Goal: Task Accomplishment & Management: Use online tool/utility

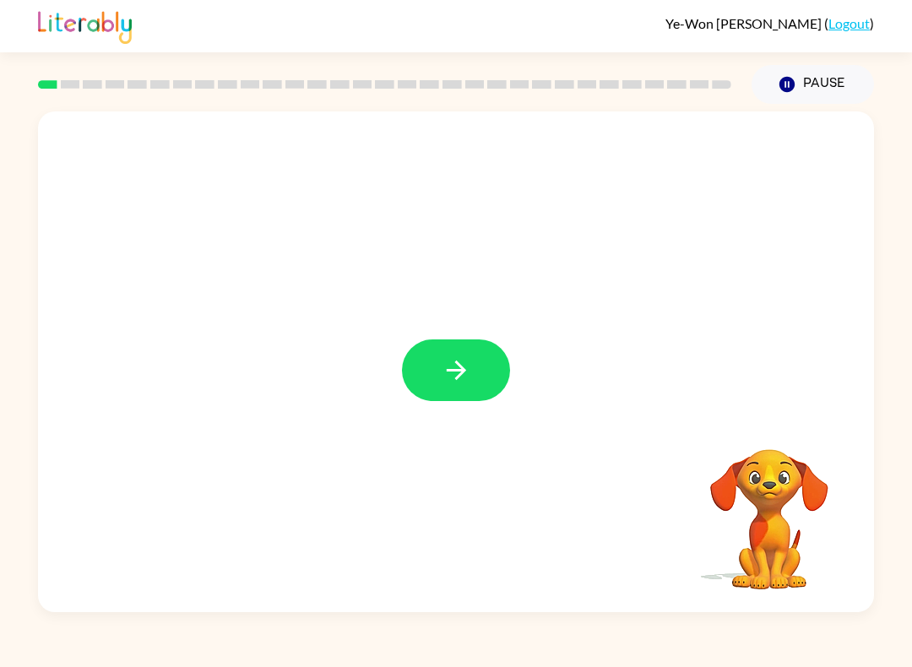
click at [435, 378] on button "button" at bounding box center [456, 371] width 108 height 62
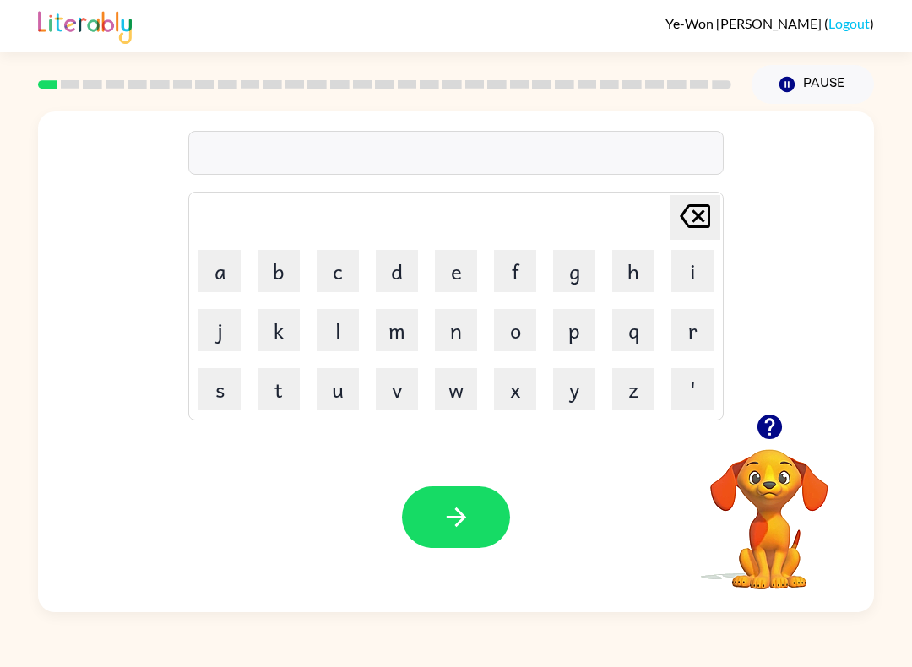
click at [217, 392] on button "s" at bounding box center [220, 389] width 42 height 42
click at [330, 405] on button "u" at bounding box center [338, 389] width 42 height 42
click at [223, 404] on button "s" at bounding box center [220, 389] width 42 height 42
click at [637, 273] on button "h" at bounding box center [633, 271] width 42 height 42
click at [696, 215] on icon at bounding box center [695, 216] width 30 height 24
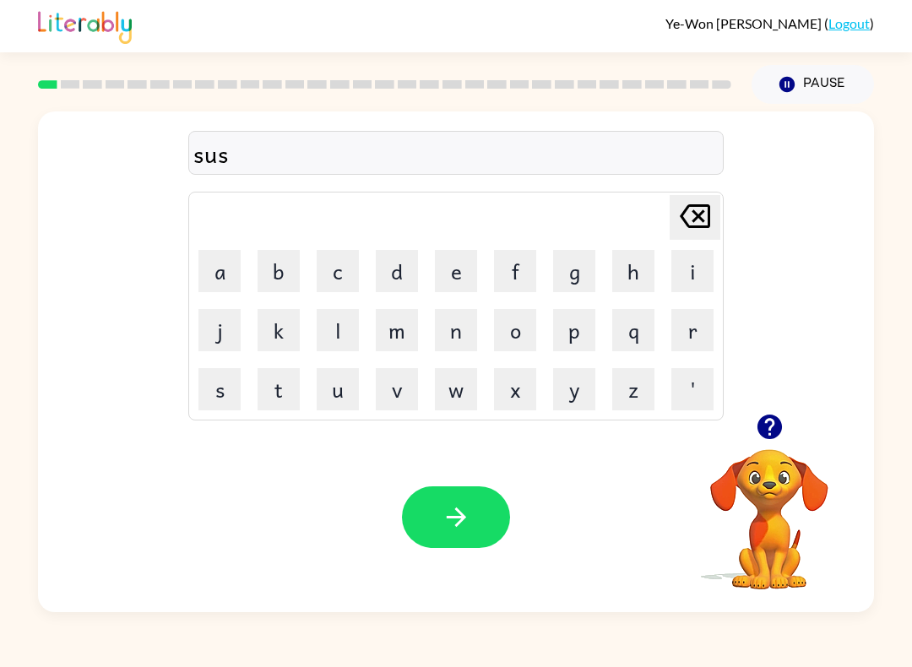
click at [695, 215] on icon "[PERSON_NAME] last character input" at bounding box center [695, 216] width 41 height 41
click at [694, 223] on icon "[PERSON_NAME] last character input" at bounding box center [695, 216] width 41 height 41
click at [628, 275] on button "h" at bounding box center [633, 271] width 42 height 42
click at [334, 388] on button "u" at bounding box center [338, 389] width 42 height 42
click at [204, 405] on button "s" at bounding box center [220, 389] width 42 height 42
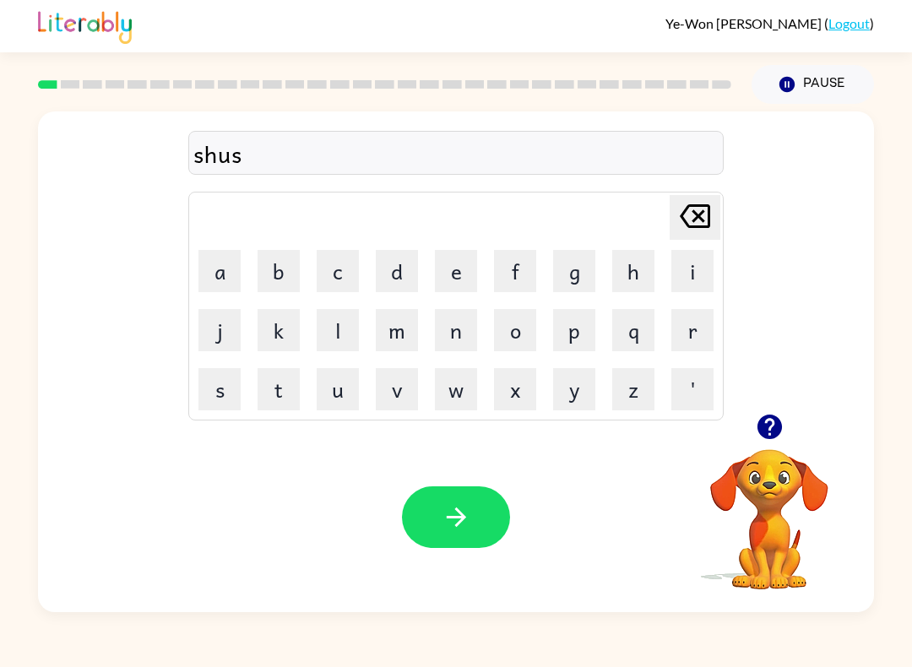
click at [620, 269] on button "h" at bounding box center [633, 271] width 42 height 42
click at [479, 516] on button "button" at bounding box center [456, 518] width 108 height 62
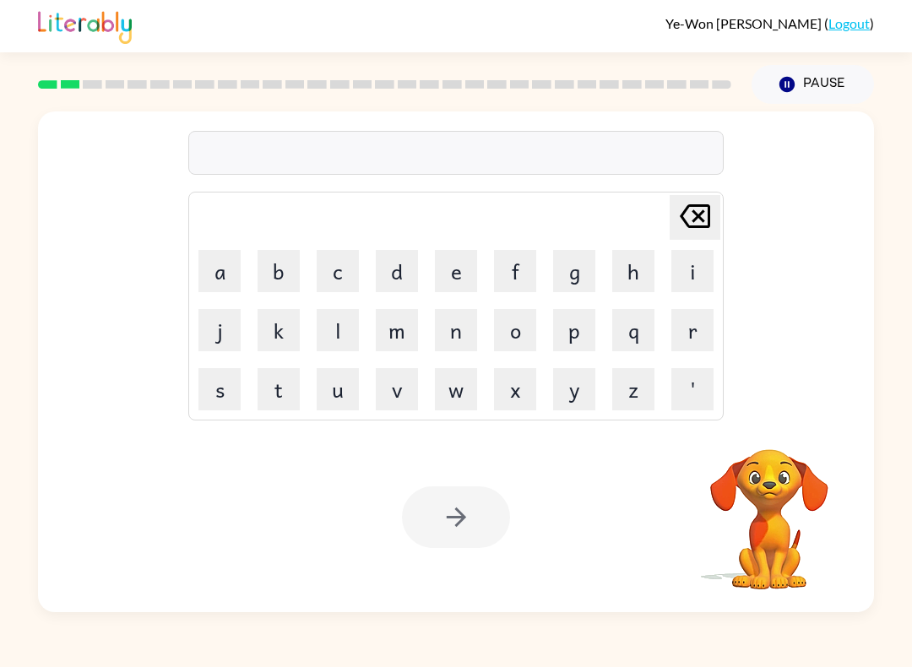
click at [220, 279] on button "a" at bounding box center [220, 271] width 42 height 42
click at [582, 335] on button "p" at bounding box center [574, 330] width 42 height 42
click at [448, 279] on button "e" at bounding box center [456, 271] width 42 height 42
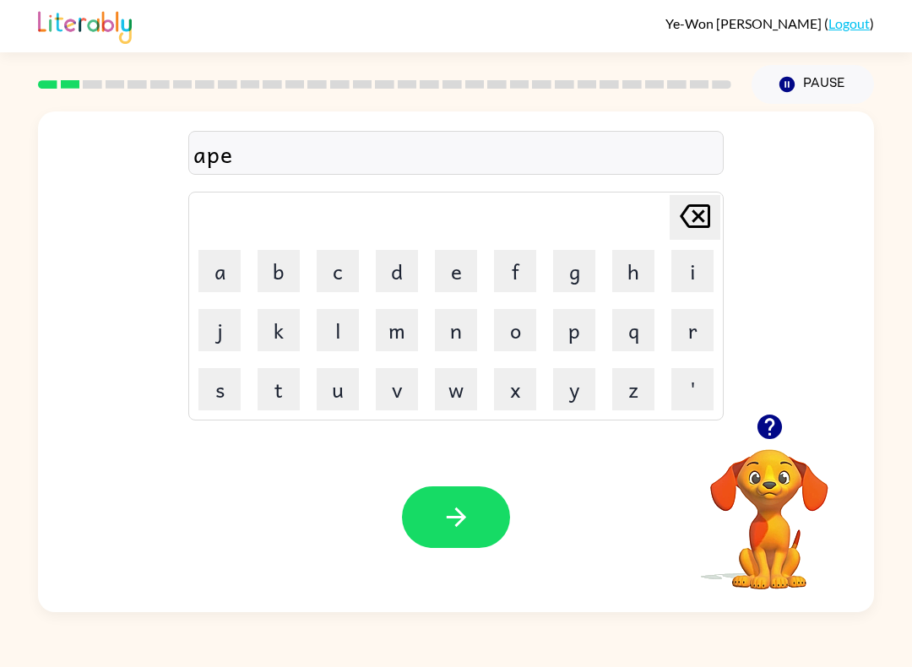
click at [230, 278] on button "a" at bounding box center [220, 271] width 42 height 42
click at [690, 326] on button "r" at bounding box center [693, 330] width 42 height 42
click at [239, 289] on button "a" at bounding box center [220, 271] width 42 height 42
click at [466, 328] on button "n" at bounding box center [456, 330] width 42 height 42
click at [356, 264] on button "c" at bounding box center [338, 271] width 42 height 42
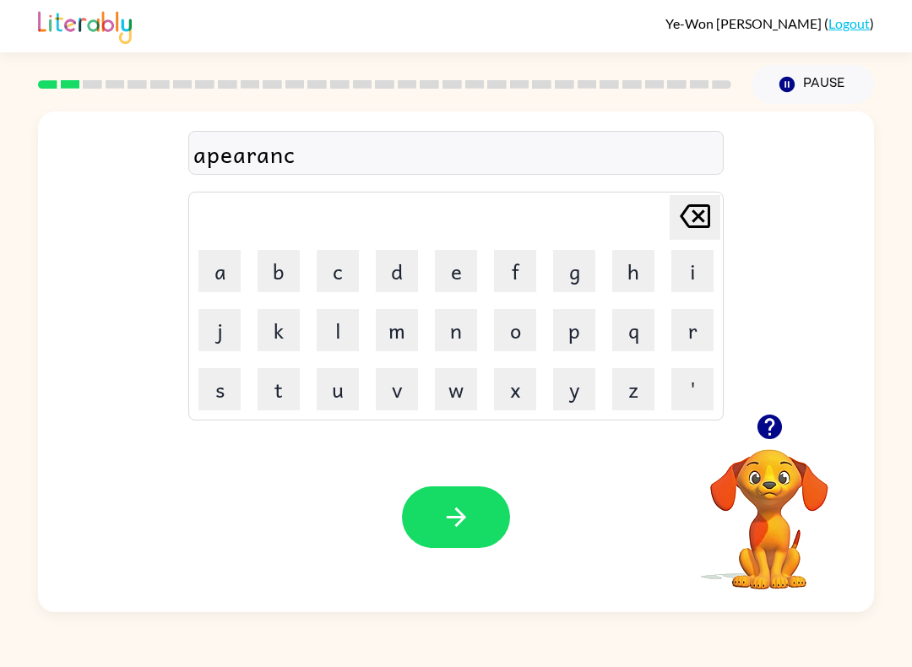
click at [416, 270] on button "d" at bounding box center [397, 271] width 42 height 42
click at [226, 395] on button "s" at bounding box center [220, 389] width 42 height 42
click at [698, 218] on icon at bounding box center [695, 216] width 30 height 24
click at [697, 218] on icon at bounding box center [695, 216] width 30 height 24
click at [465, 282] on button "e" at bounding box center [456, 271] width 42 height 42
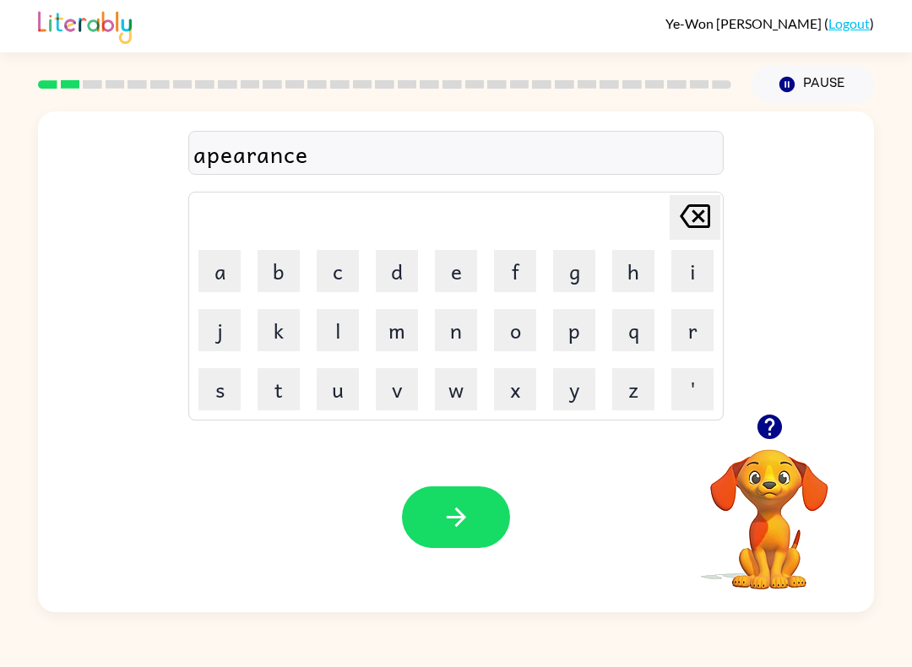
click at [221, 386] on button "s" at bounding box center [220, 389] width 42 height 42
click at [485, 483] on div "Your browser must support playing .mp4 files to use Literably. Please try using…" at bounding box center [456, 517] width 836 height 190
click at [478, 500] on button "button" at bounding box center [456, 518] width 108 height 62
click at [757, 498] on video "Your browser must support playing .mp4 files to use Literably. Please try using…" at bounding box center [769, 507] width 169 height 169
click at [507, 513] on button "button" at bounding box center [456, 518] width 108 height 62
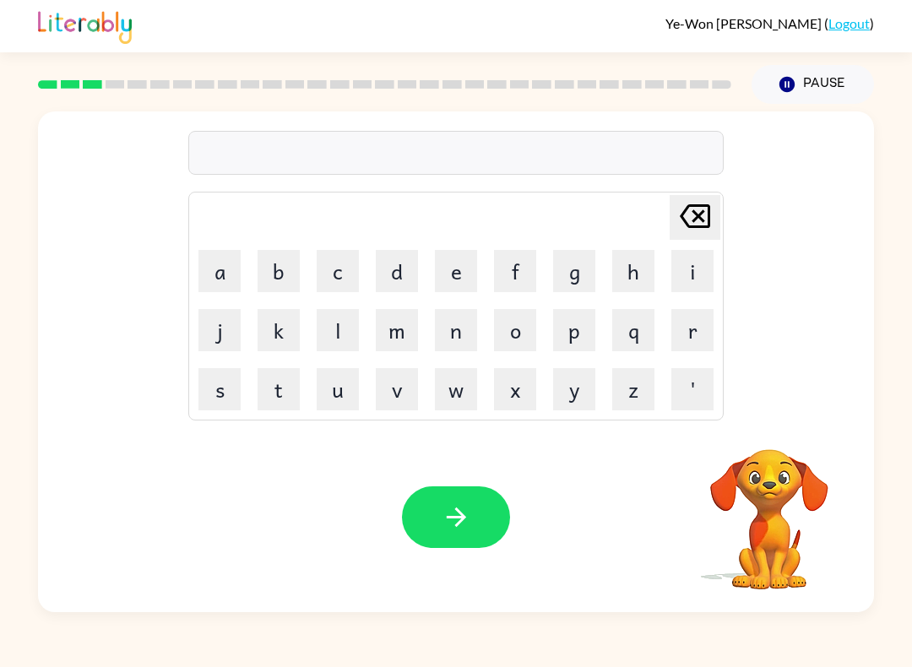
click at [689, 336] on button "r" at bounding box center [693, 330] width 42 height 42
click at [456, 269] on button "e" at bounding box center [456, 271] width 42 height 42
click at [220, 258] on button "a" at bounding box center [220, 271] width 42 height 42
click at [334, 329] on button "l" at bounding box center [338, 330] width 42 height 42
click at [694, 264] on button "i" at bounding box center [693, 271] width 42 height 42
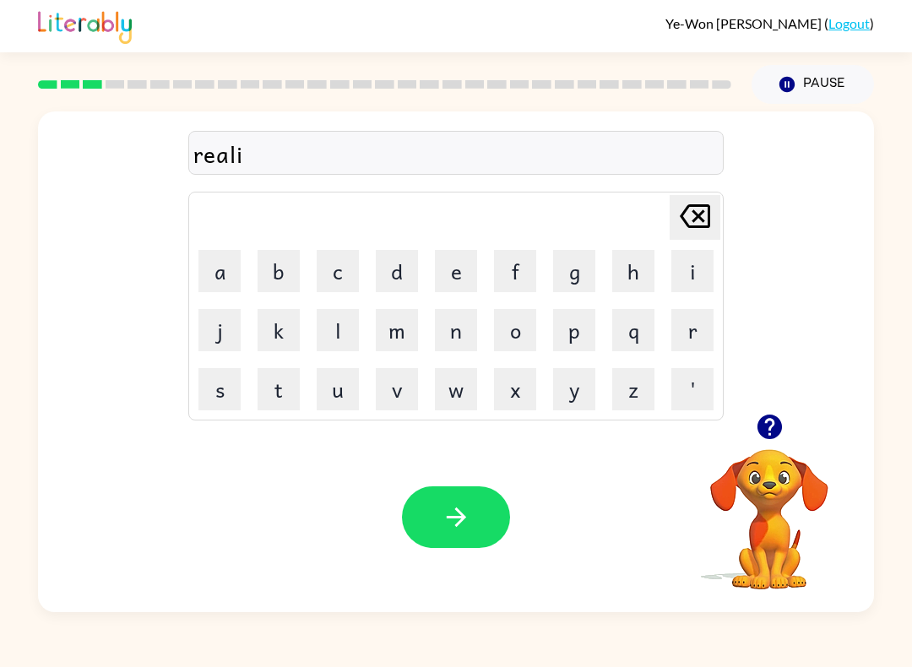
click at [281, 396] on button "t" at bounding box center [279, 389] width 42 height 42
click at [590, 384] on button "y" at bounding box center [574, 389] width 42 height 42
click at [488, 509] on button "button" at bounding box center [456, 518] width 108 height 62
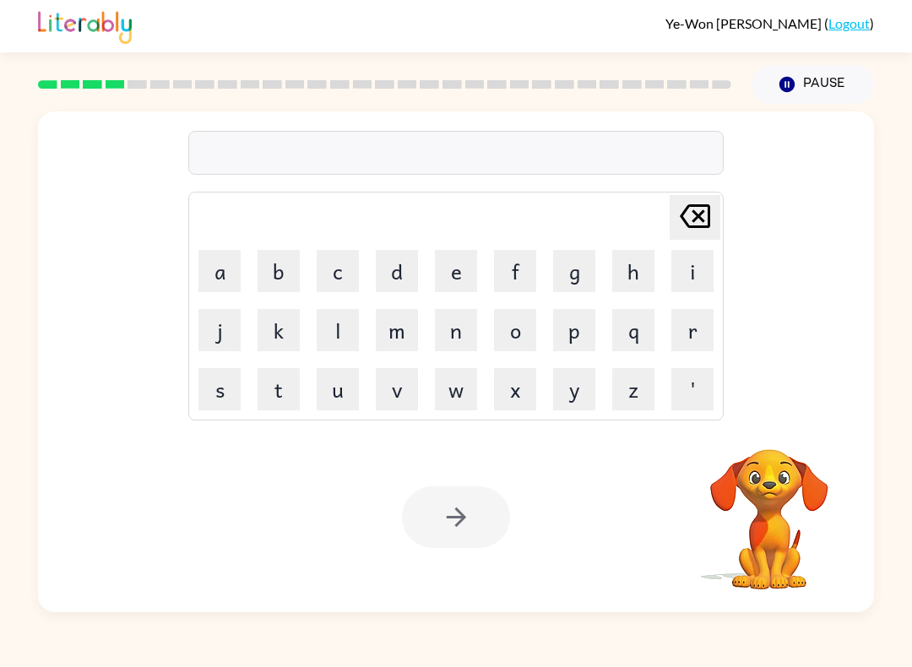
click at [348, 340] on button "l" at bounding box center [338, 330] width 42 height 42
click at [688, 269] on button "i" at bounding box center [693, 271] width 42 height 42
click at [400, 329] on button "m" at bounding box center [397, 330] width 42 height 42
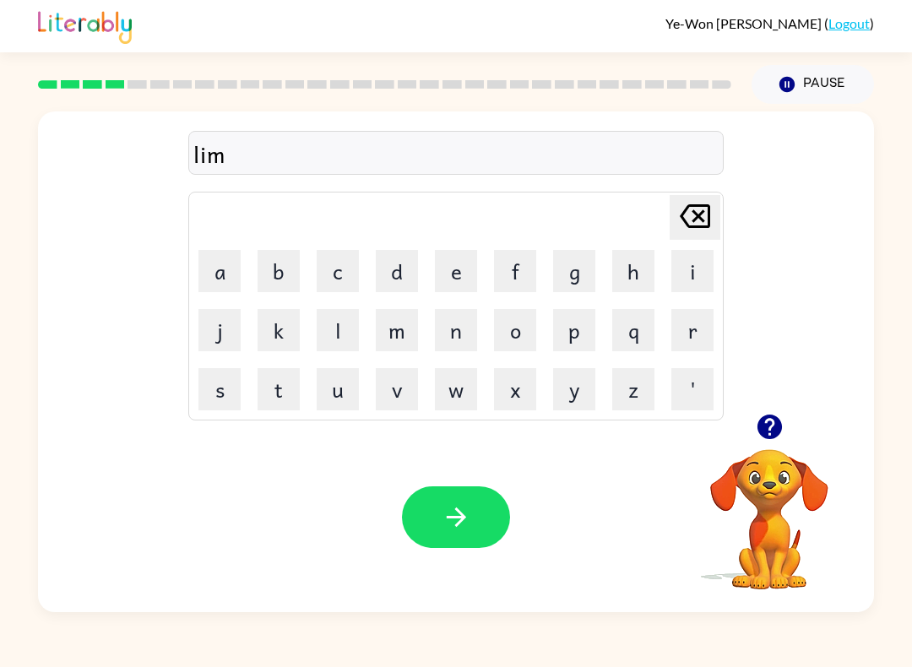
click at [694, 275] on button "i" at bounding box center [693, 271] width 42 height 42
click at [460, 329] on button "n" at bounding box center [456, 330] width 42 height 42
click at [231, 276] on button "a" at bounding box center [220, 271] width 42 height 42
click at [278, 394] on button "t" at bounding box center [279, 389] width 42 height 42
click at [209, 287] on button "a" at bounding box center [220, 271] width 42 height 42
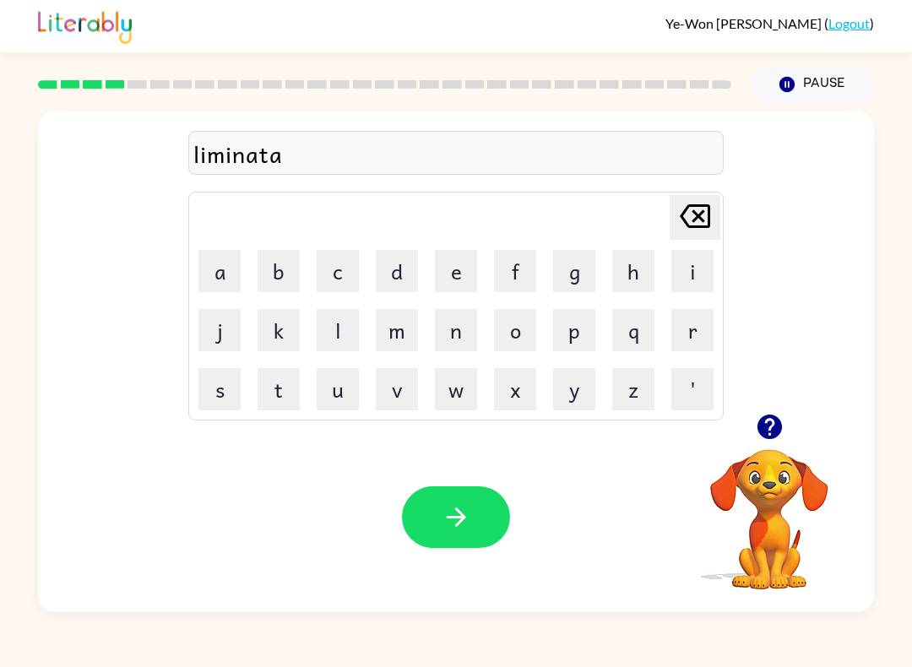
click at [281, 389] on button "t" at bounding box center [279, 389] width 42 height 42
click at [451, 283] on button "e" at bounding box center [456, 271] width 42 height 42
click at [490, 516] on button "button" at bounding box center [456, 518] width 108 height 62
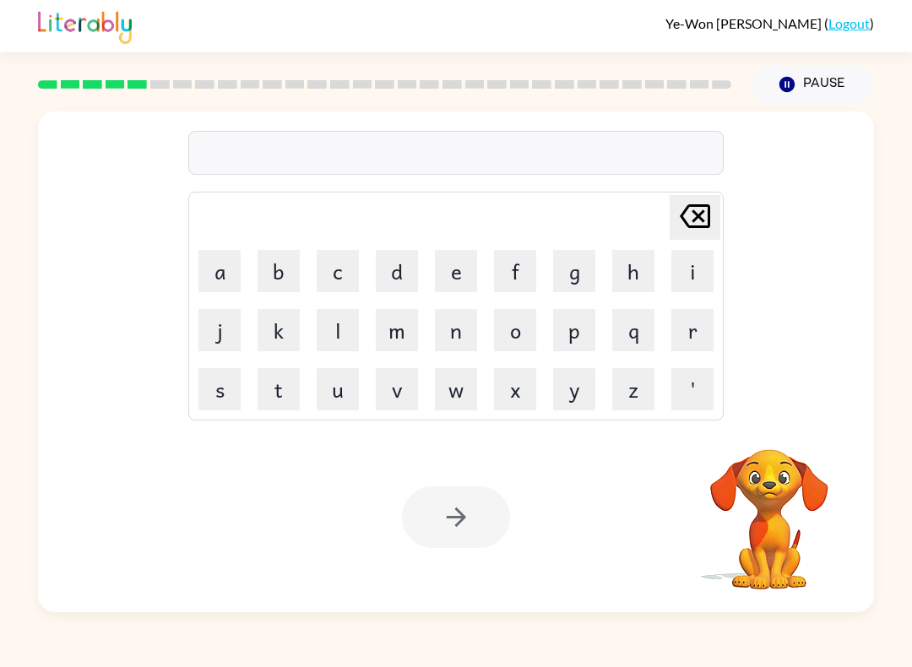
click at [406, 269] on button "d" at bounding box center [397, 271] width 42 height 42
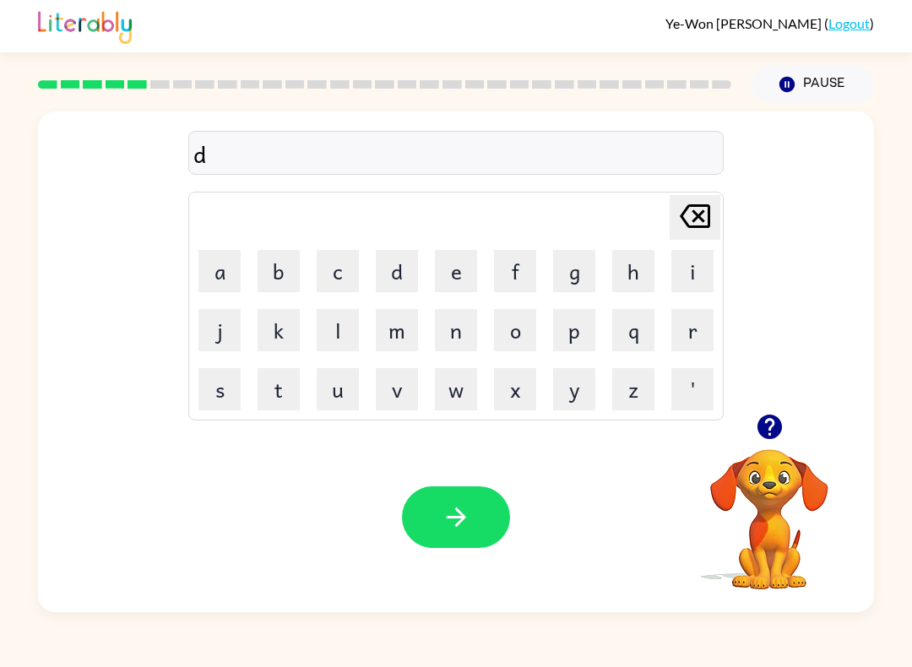
click at [354, 388] on button "u" at bounding box center [338, 389] width 42 height 42
click at [578, 335] on button "p" at bounding box center [574, 330] width 42 height 42
click at [338, 336] on button "l" at bounding box center [338, 330] width 42 height 42
click at [693, 272] on button "i" at bounding box center [693, 271] width 42 height 42
click at [340, 280] on button "c" at bounding box center [338, 271] width 42 height 42
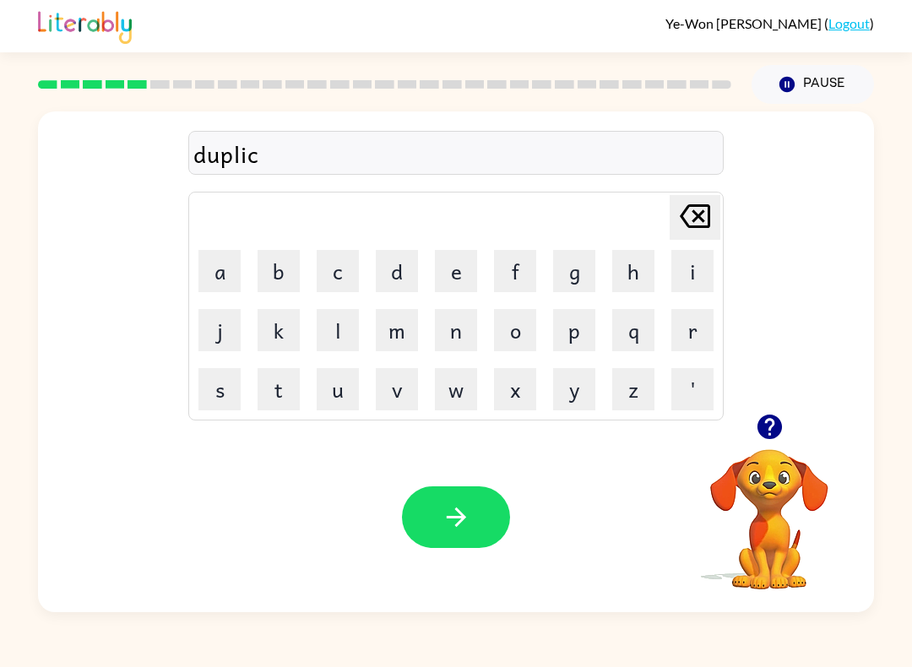
click at [222, 283] on button "a" at bounding box center [220, 271] width 42 height 42
click at [280, 384] on button "t" at bounding box center [279, 389] width 42 height 42
click at [454, 274] on button "e" at bounding box center [456, 271] width 42 height 42
click at [443, 502] on button "button" at bounding box center [456, 518] width 108 height 62
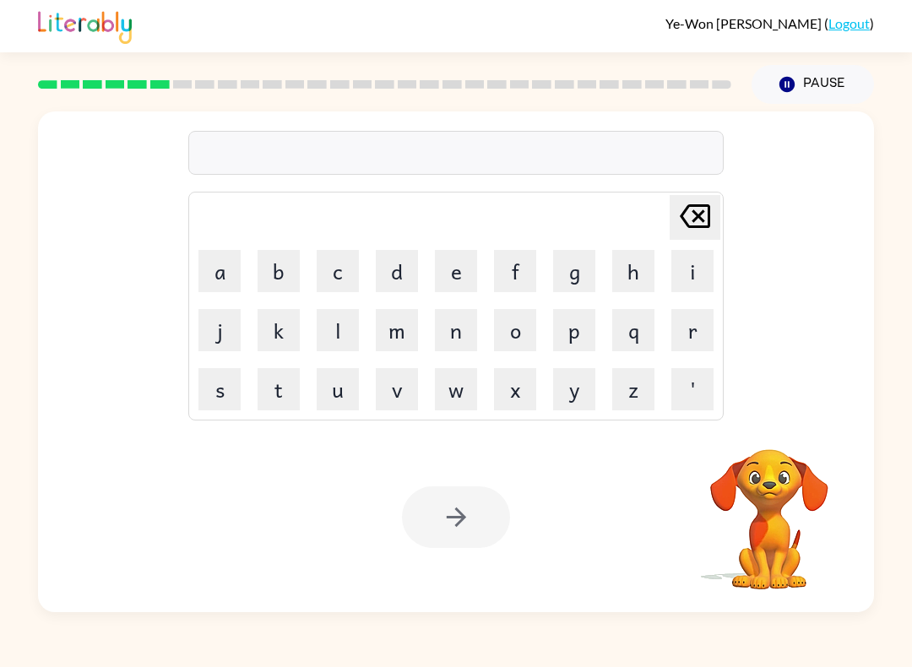
click at [416, 383] on button "v" at bounding box center [397, 389] width 42 height 42
click at [240, 257] on button "a" at bounding box center [220, 271] width 42 height 42
click at [355, 274] on button "c" at bounding box center [338, 271] width 42 height 42
click at [216, 275] on button "a" at bounding box center [220, 271] width 42 height 42
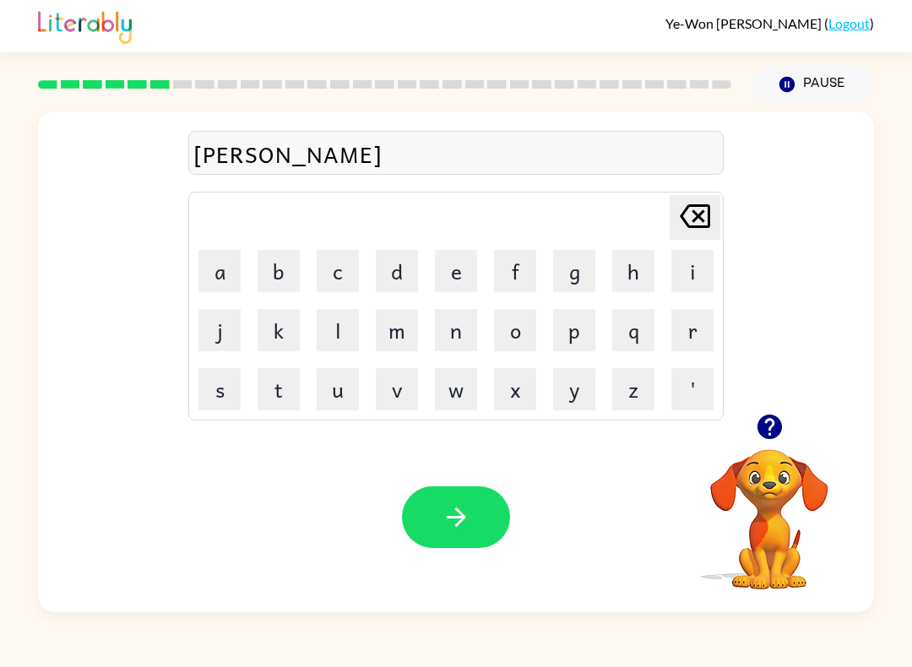
click at [290, 400] on button "t" at bounding box center [279, 389] width 42 height 42
click at [694, 269] on button "i" at bounding box center [693, 271] width 42 height 42
click at [508, 346] on button "o" at bounding box center [515, 330] width 42 height 42
click at [454, 335] on button "n" at bounding box center [456, 330] width 42 height 42
click at [427, 509] on button "button" at bounding box center [456, 518] width 108 height 62
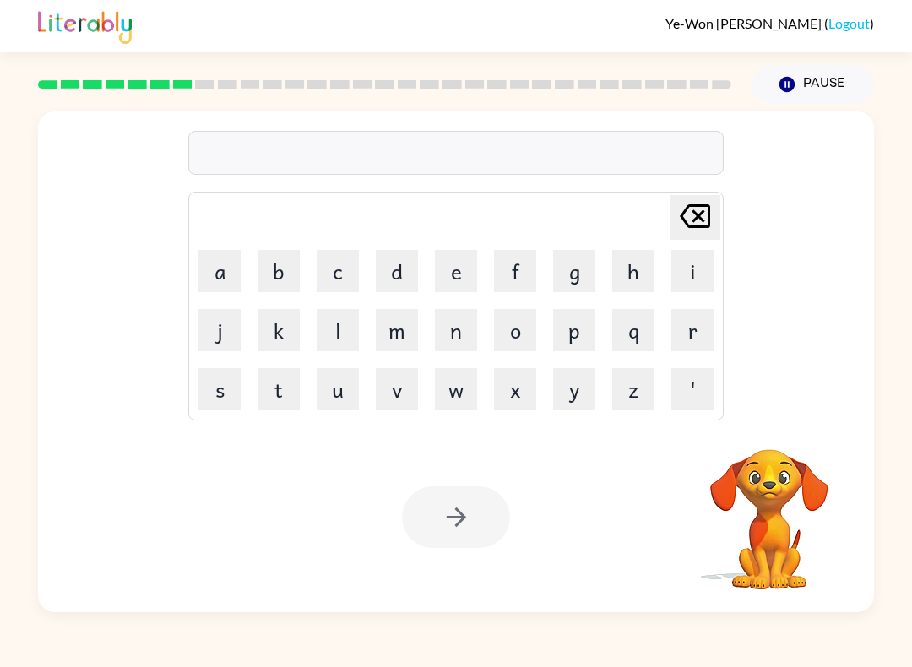
click at [579, 343] on button "p" at bounding box center [574, 330] width 42 height 42
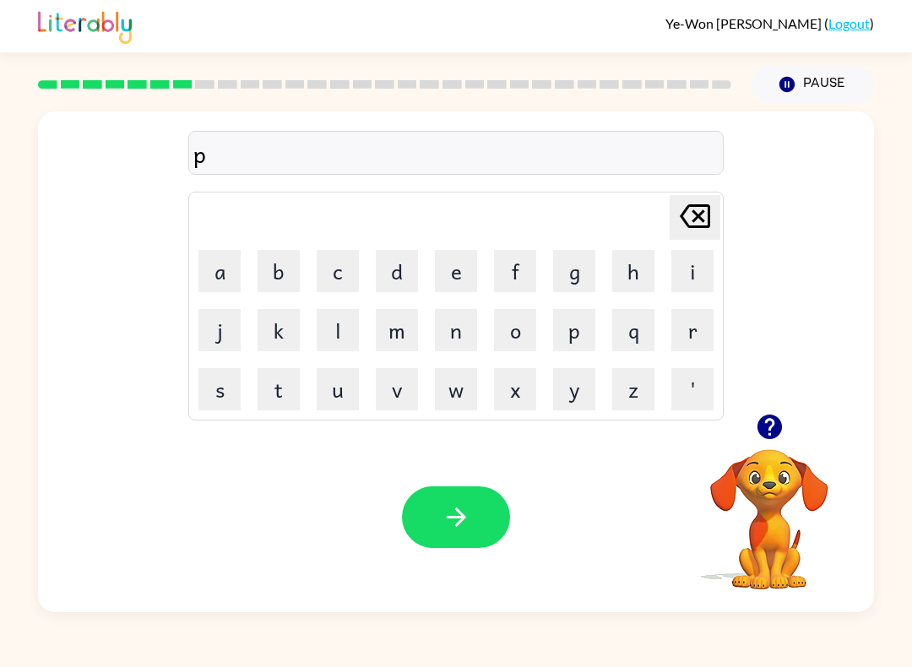
click at [400, 280] on button "d" at bounding box center [397, 271] width 42 height 42
click at [400, 279] on button "d" at bounding box center [397, 271] width 42 height 42
click at [716, 215] on button "[PERSON_NAME] last character input" at bounding box center [695, 217] width 51 height 45
click at [715, 214] on button "[PERSON_NAME] last character input" at bounding box center [695, 217] width 51 height 45
click at [356, 394] on button "u" at bounding box center [338, 389] width 42 height 42
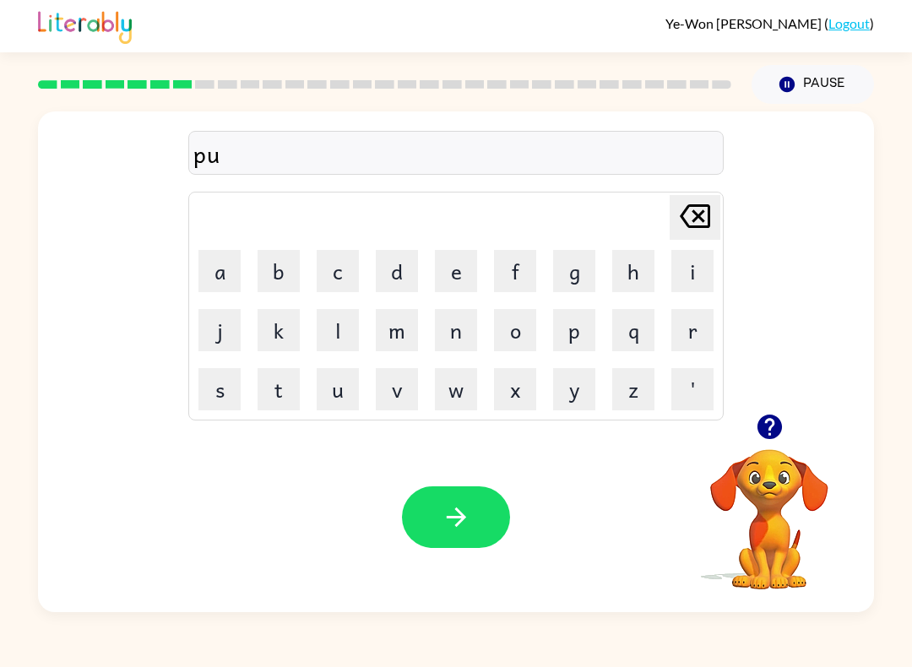
click at [388, 279] on button "d" at bounding box center [397, 271] width 42 height 42
click at [387, 279] on button "d" at bounding box center [397, 271] width 42 height 42
click at [347, 334] on button "l" at bounding box center [338, 330] width 42 height 42
click at [465, 270] on button "e" at bounding box center [456, 271] width 42 height 42
click at [457, 492] on button "button" at bounding box center [456, 518] width 108 height 62
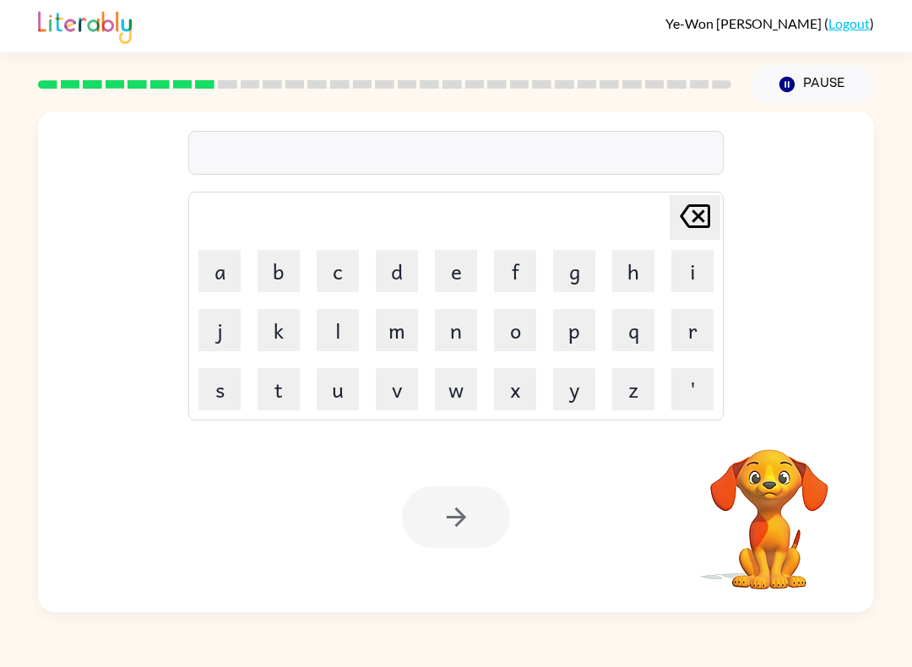
click at [574, 335] on button "p" at bounding box center [574, 330] width 42 height 42
click at [356, 392] on button "u" at bounding box center [338, 389] width 42 height 42
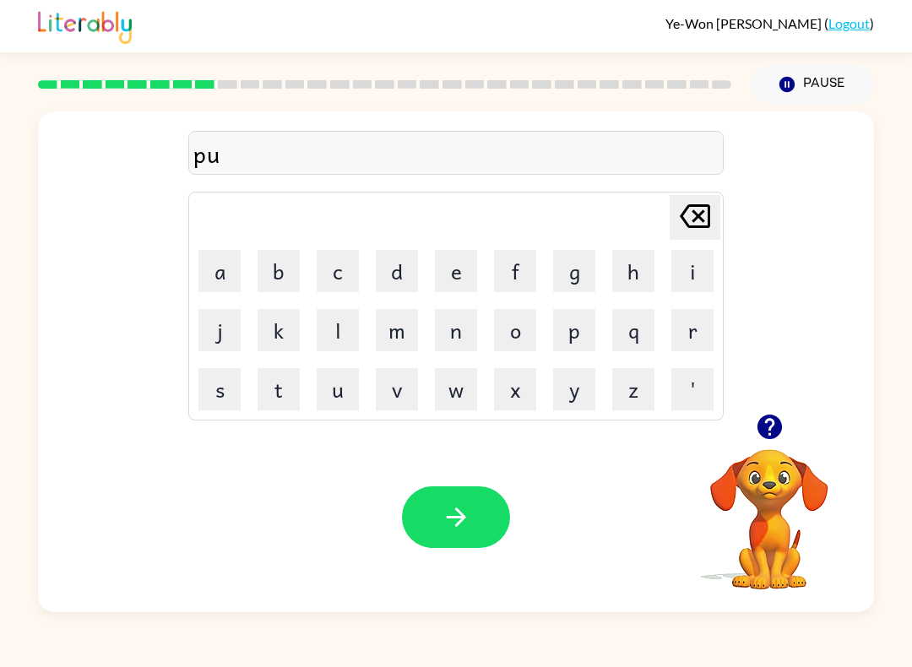
click at [696, 337] on button "r" at bounding box center [693, 330] width 42 height 42
click at [285, 387] on button "t" at bounding box center [279, 389] width 42 height 42
click at [688, 274] on button "i" at bounding box center [693, 271] width 42 height 42
click at [345, 264] on button "c" at bounding box center [338, 271] width 42 height 42
click at [231, 261] on button "a" at bounding box center [220, 271] width 42 height 42
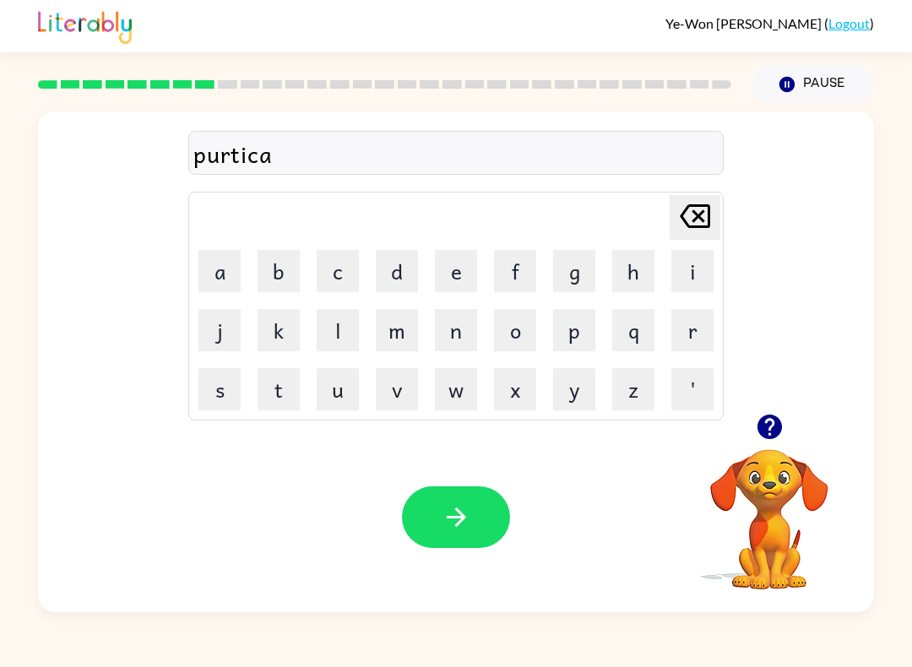
click at [341, 333] on button "l" at bounding box center [338, 330] width 42 height 42
click at [463, 502] on button "button" at bounding box center [456, 518] width 108 height 62
click at [701, 335] on button "r" at bounding box center [693, 330] width 42 height 42
click at [456, 267] on button "e" at bounding box center [456, 271] width 42 height 42
click at [344, 274] on button "c" at bounding box center [338, 271] width 42 height 42
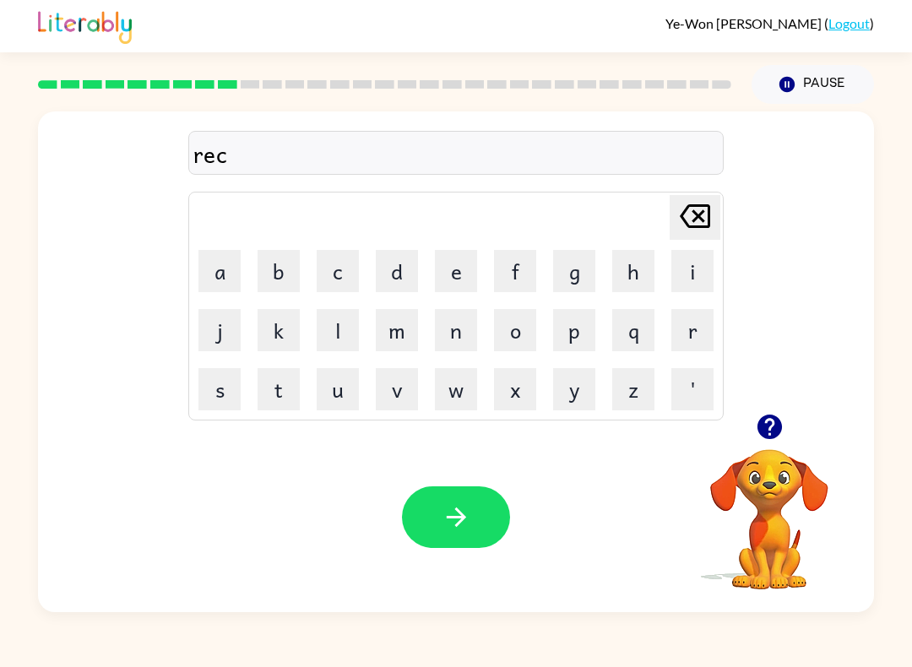
click at [238, 273] on button "a" at bounding box center [220, 271] width 42 height 42
click at [587, 339] on button "p" at bounding box center [574, 330] width 42 height 42
click at [262, 394] on button "t" at bounding box center [279, 389] width 42 height 42
click at [345, 391] on button "u" at bounding box center [338, 389] width 42 height 42
click at [708, 332] on button "r" at bounding box center [693, 330] width 42 height 42
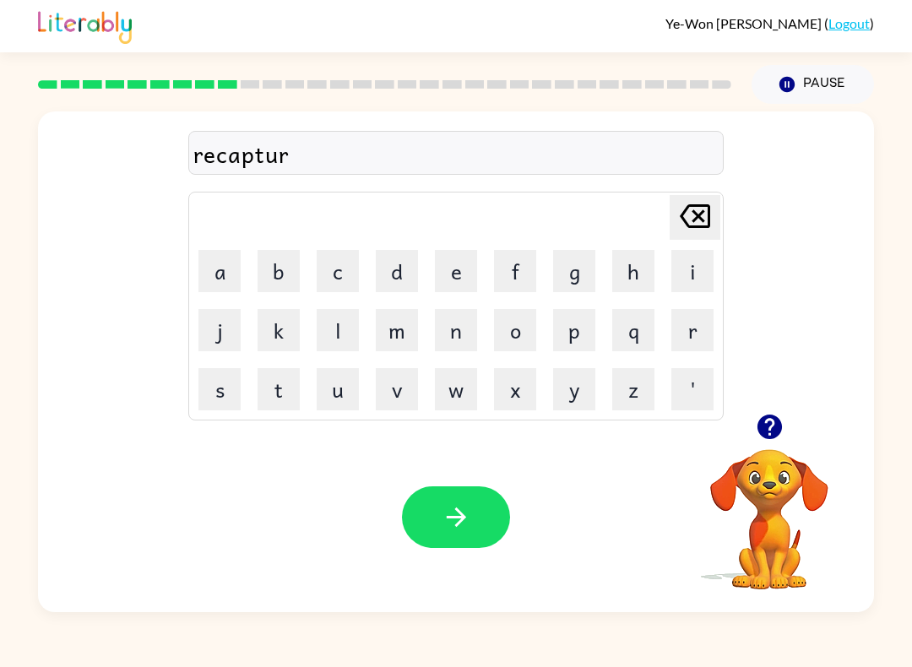
click at [458, 279] on button "e" at bounding box center [456, 271] width 42 height 42
click at [426, 484] on div "Your browser must support playing .mp4 files to use Literably. Please try using…" at bounding box center [456, 517] width 836 height 190
click at [461, 514] on icon "button" at bounding box center [455, 517] width 19 height 19
click at [574, 333] on button "p" at bounding box center [574, 330] width 42 height 42
click at [699, 343] on button "r" at bounding box center [693, 330] width 42 height 42
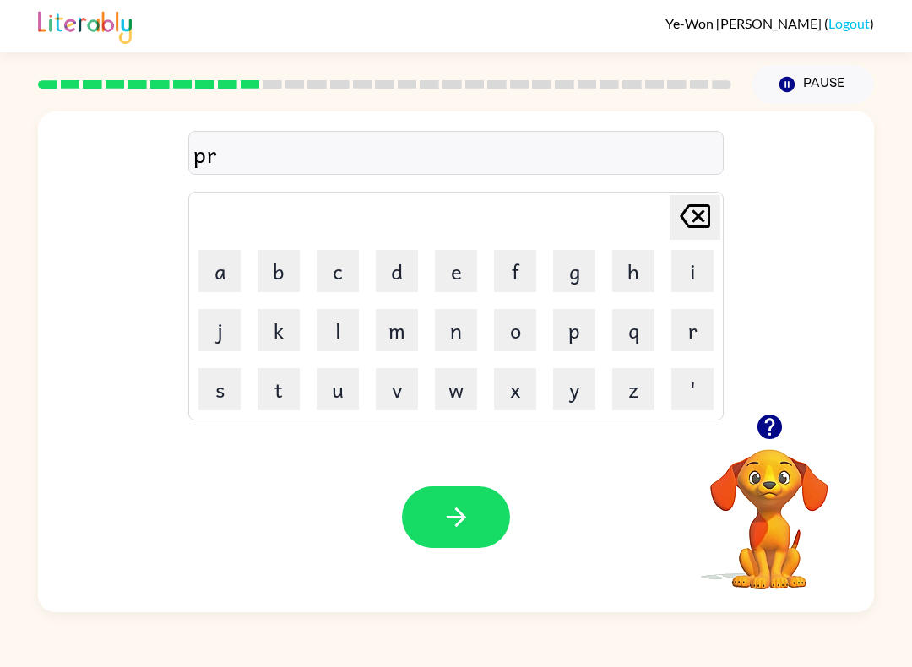
click at [450, 264] on button "e" at bounding box center [456, 271] width 42 height 42
click at [203, 400] on button "s" at bounding box center [220, 389] width 42 height 42
click at [341, 263] on button "c" at bounding box center [338, 271] width 42 height 42
click at [628, 271] on button "h" at bounding box center [633, 271] width 42 height 42
click at [497, 332] on button "o" at bounding box center [515, 330] width 42 height 42
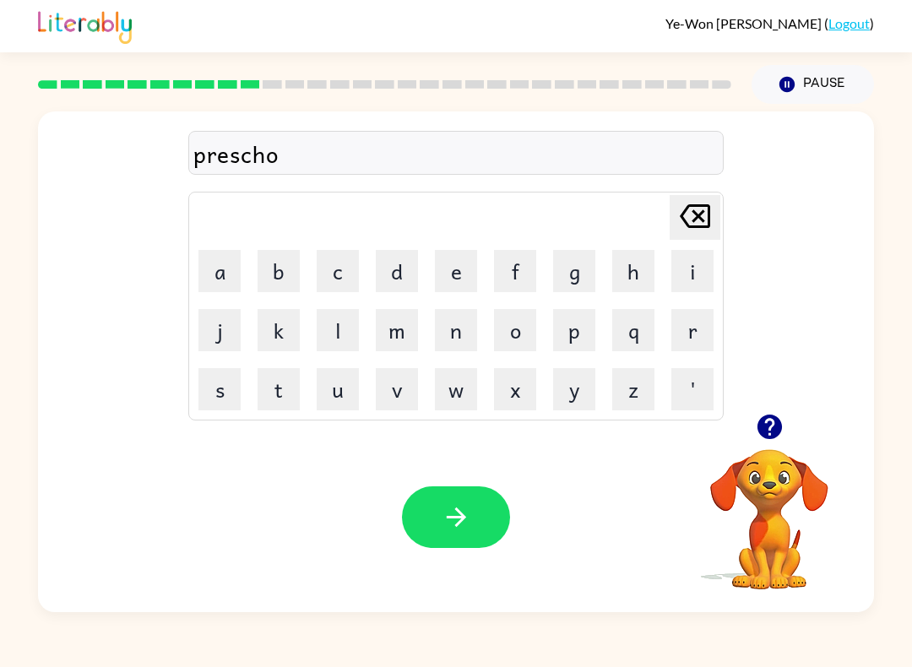
click at [497, 332] on button "o" at bounding box center [515, 330] width 42 height 42
click at [470, 531] on icon "button" at bounding box center [457, 518] width 30 height 30
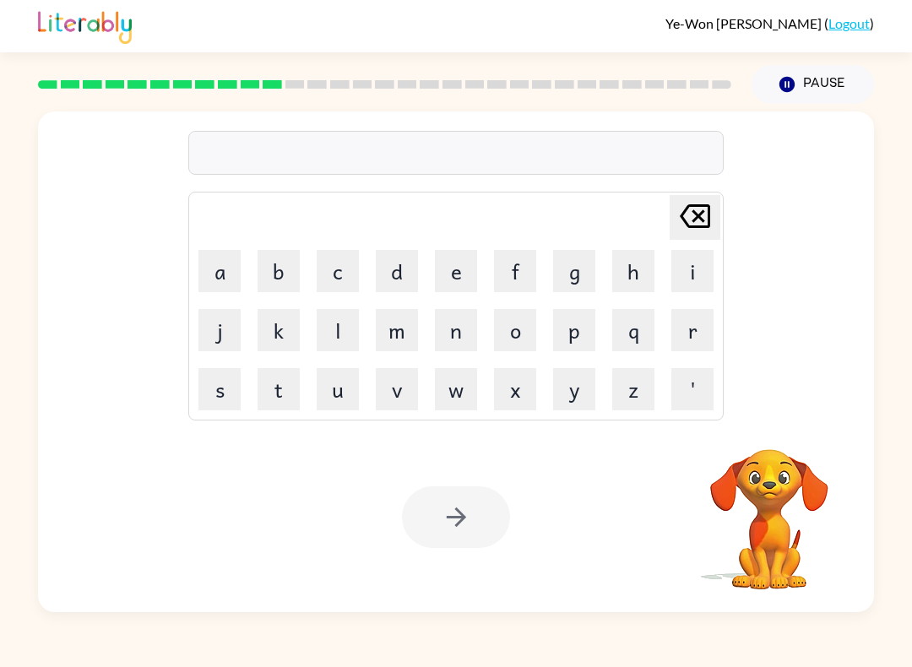
click at [345, 269] on button "c" at bounding box center [338, 271] width 42 height 42
click at [694, 327] on button "r" at bounding box center [693, 330] width 42 height 42
click at [239, 345] on button "j" at bounding box center [220, 330] width 42 height 42
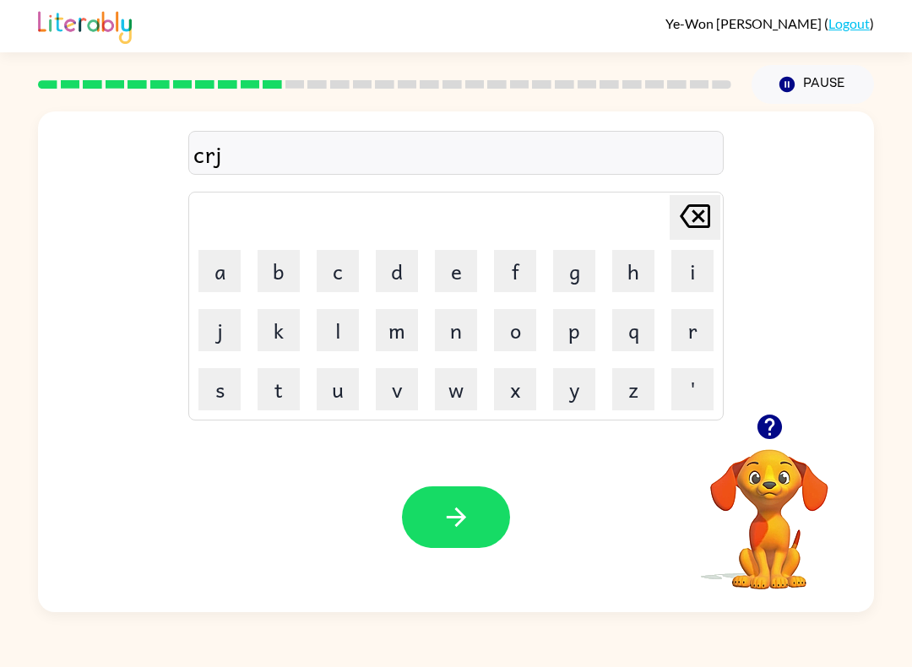
click at [709, 219] on icon at bounding box center [695, 216] width 30 height 24
click at [237, 265] on button "a" at bounding box center [220, 271] width 42 height 42
click at [402, 401] on button "v" at bounding box center [397, 389] width 42 height 42
click at [460, 271] on button "e" at bounding box center [456, 271] width 42 height 42
click at [457, 528] on icon "button" at bounding box center [457, 518] width 30 height 30
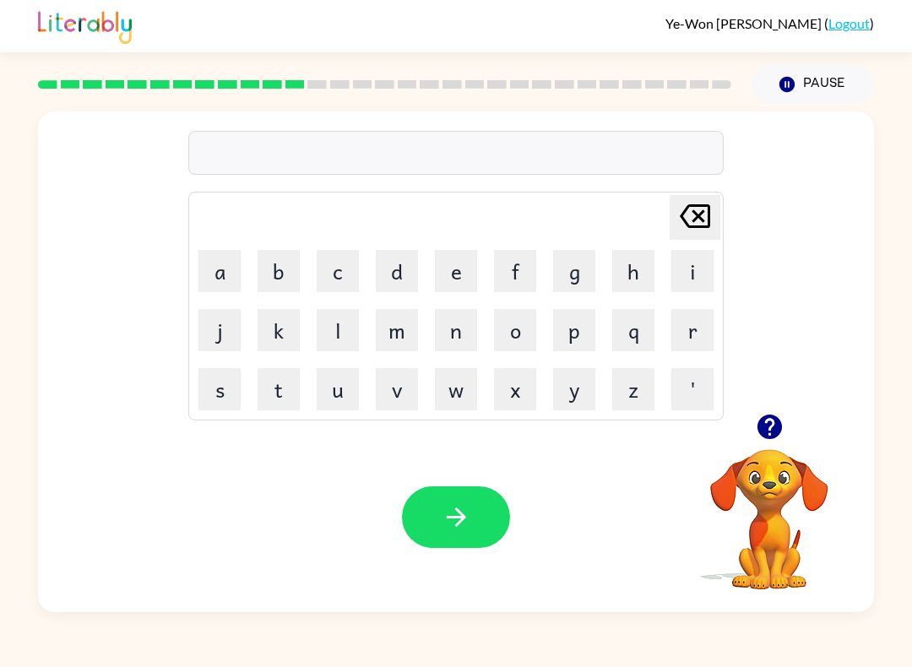
click at [402, 279] on button "d" at bounding box center [397, 271] width 42 height 42
click at [691, 275] on button "i" at bounding box center [693, 271] width 42 height 42
click at [342, 255] on button "c" at bounding box center [338, 271] width 42 height 42
click at [299, 381] on button "t" at bounding box center [279, 389] width 42 height 42
click at [227, 261] on button "a" at bounding box center [220, 271] width 42 height 42
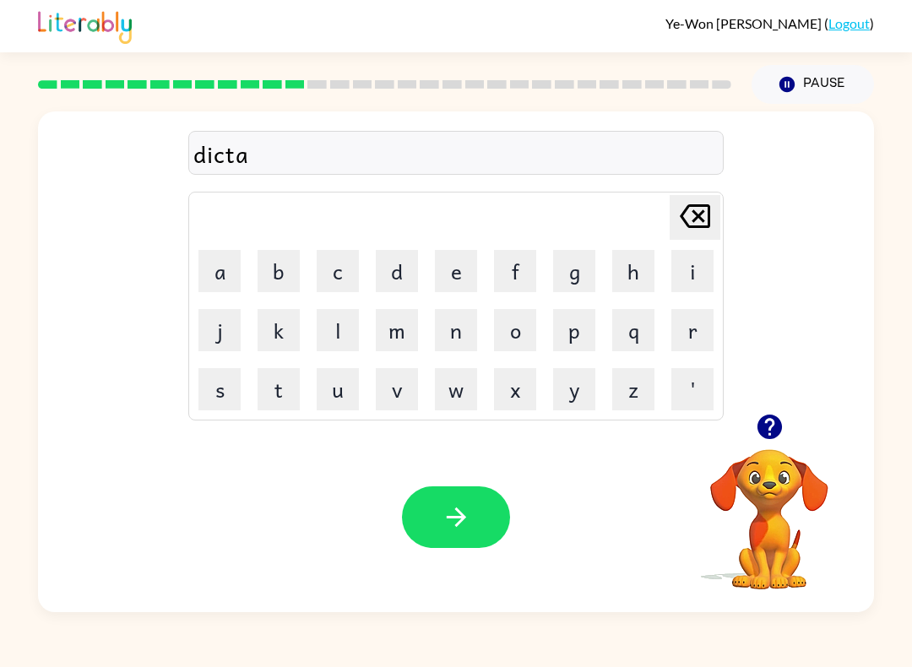
click at [296, 384] on button "t" at bounding box center [279, 389] width 42 height 42
click at [459, 275] on button "e" at bounding box center [456, 271] width 42 height 42
click at [416, 509] on button "button" at bounding box center [456, 518] width 108 height 62
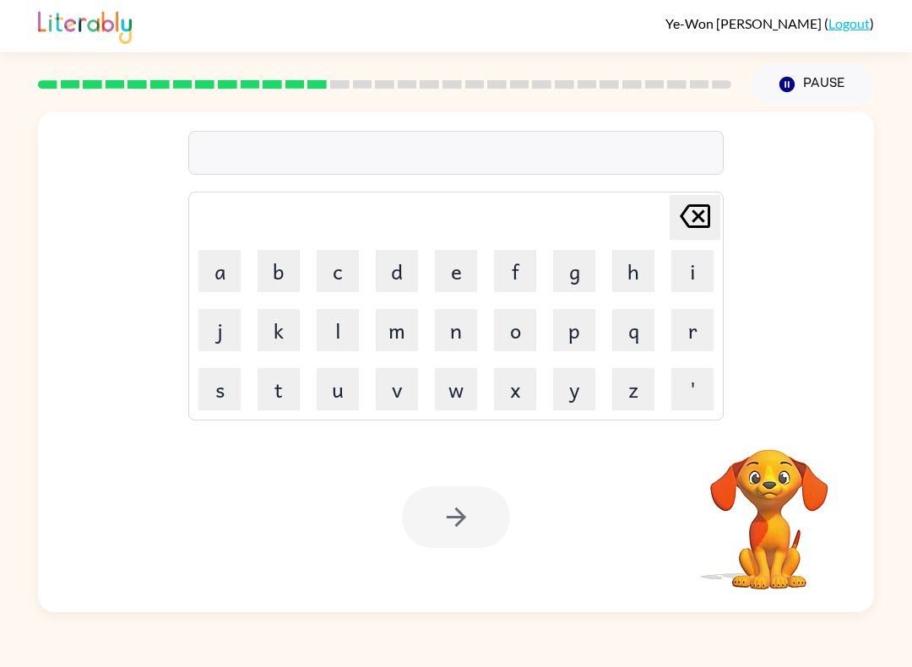
click at [568, 326] on button "p" at bounding box center [574, 330] width 42 height 42
click at [234, 269] on button "a" at bounding box center [220, 271] width 42 height 42
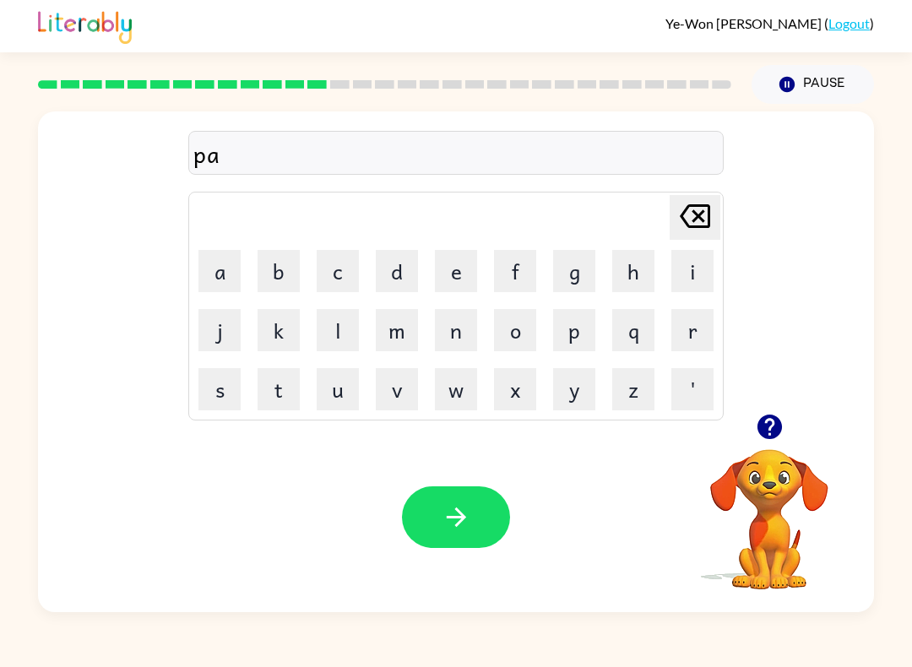
click at [581, 388] on button "y" at bounding box center [574, 389] width 42 height 42
click at [413, 327] on button "m" at bounding box center [397, 330] width 42 height 42
click at [458, 265] on button "e" at bounding box center [456, 271] width 42 height 42
click at [448, 342] on button "n" at bounding box center [456, 330] width 42 height 42
click at [270, 394] on button "t" at bounding box center [279, 389] width 42 height 42
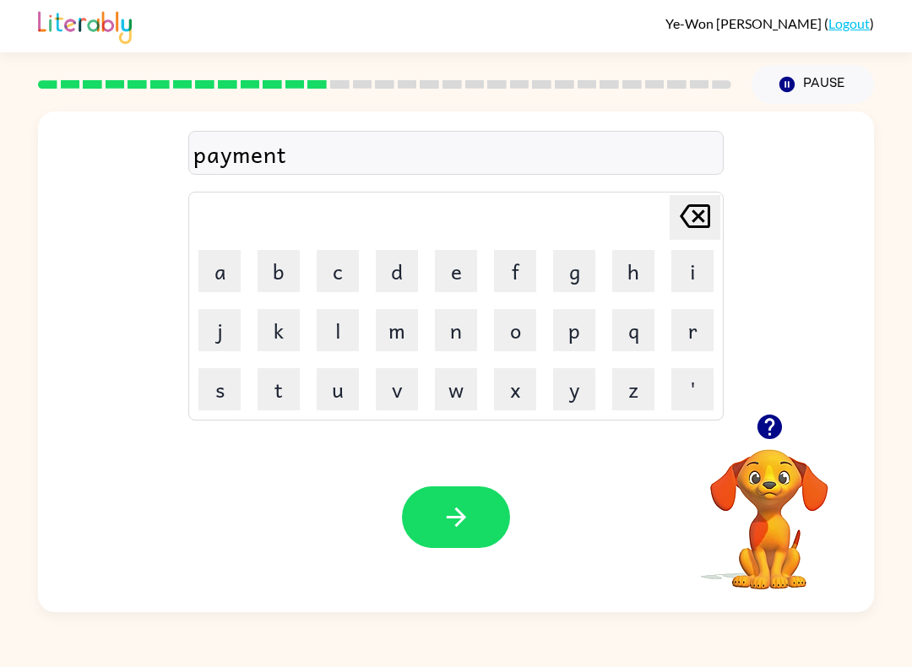
click at [464, 499] on button "button" at bounding box center [456, 518] width 108 height 62
click at [410, 332] on button "m" at bounding box center [397, 330] width 42 height 42
click at [210, 266] on button "a" at bounding box center [220, 271] width 42 height 42
click at [221, 329] on button "j" at bounding box center [220, 330] width 42 height 42
click at [349, 384] on button "u" at bounding box center [338, 389] width 42 height 42
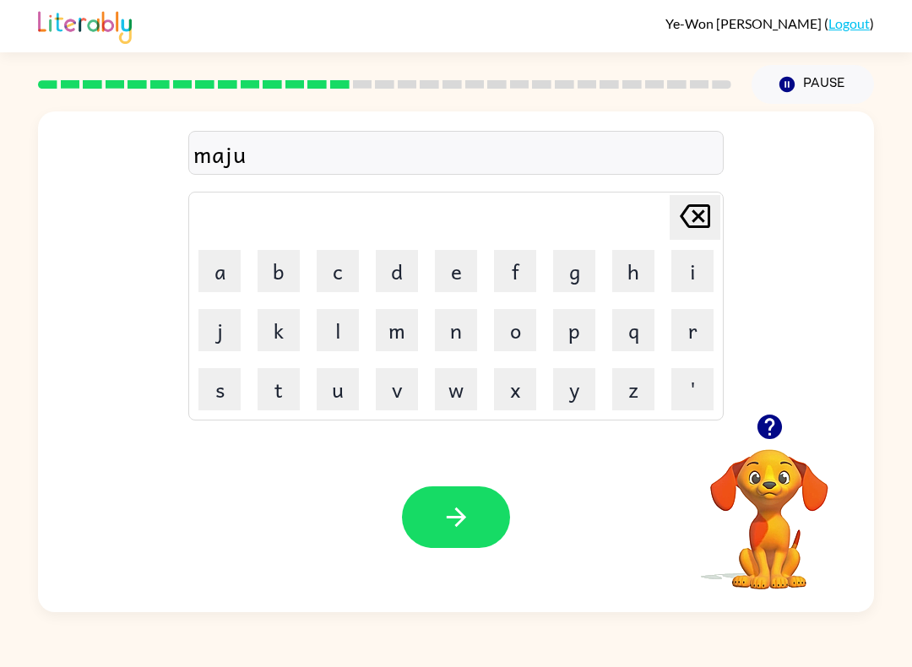
click at [694, 334] on button "r" at bounding box center [693, 330] width 42 height 42
click at [461, 280] on button "e" at bounding box center [456, 271] width 42 height 42
click at [465, 503] on icon "button" at bounding box center [457, 518] width 30 height 30
click at [217, 396] on button "s" at bounding box center [220, 389] width 42 height 42
click at [569, 334] on button "p" at bounding box center [574, 330] width 42 height 42
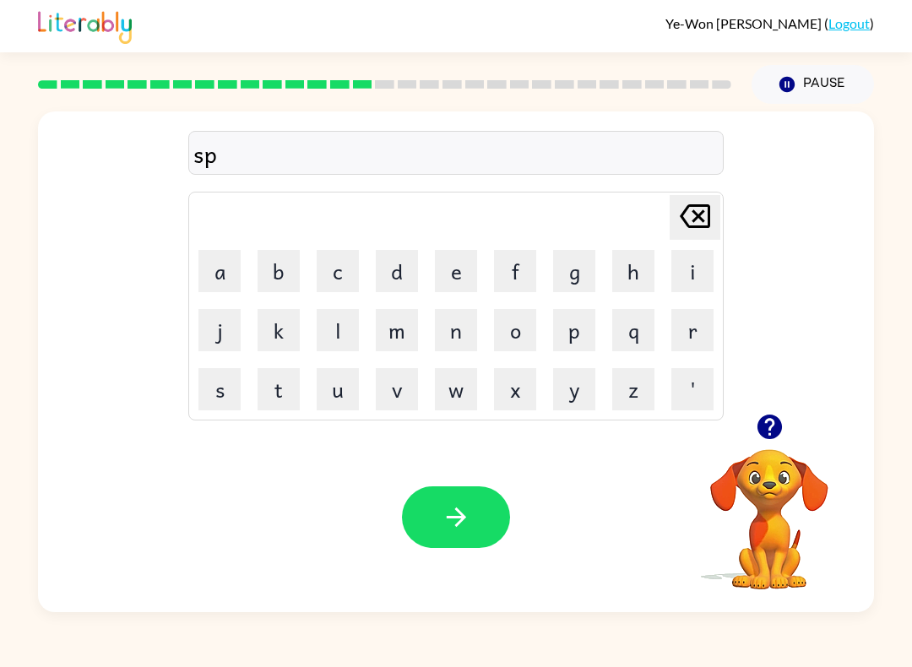
click at [215, 269] on button "a" at bounding box center [220, 271] width 42 height 42
click at [695, 338] on button "r" at bounding box center [693, 330] width 42 height 42
click at [271, 315] on button "k" at bounding box center [279, 330] width 42 height 42
click at [470, 521] on icon "button" at bounding box center [457, 518] width 30 height 30
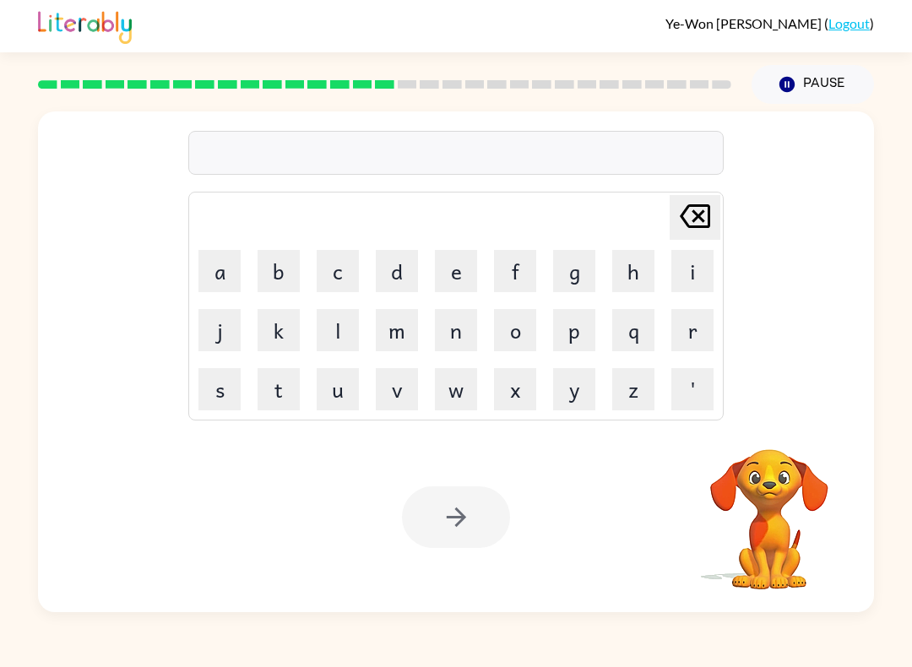
click at [579, 334] on button "p" at bounding box center [574, 330] width 42 height 42
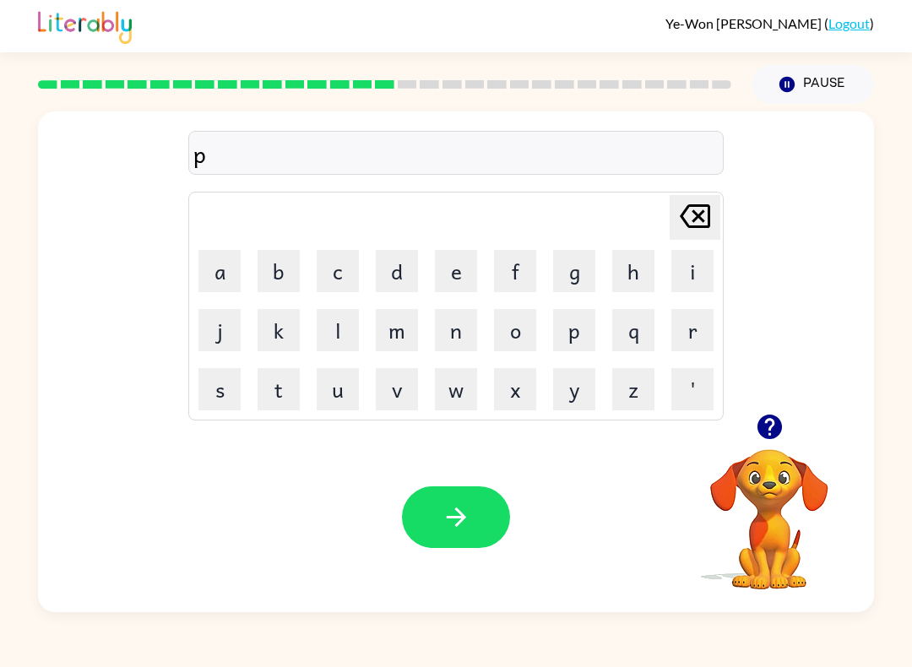
click at [519, 335] on button "o" at bounding box center [515, 330] width 42 height 42
click at [471, 384] on button "w" at bounding box center [456, 389] width 42 height 42
click at [323, 316] on button "l" at bounding box center [338, 330] width 42 height 42
click at [460, 512] on icon "button" at bounding box center [455, 517] width 19 height 19
click at [226, 394] on button "s" at bounding box center [220, 389] width 42 height 42
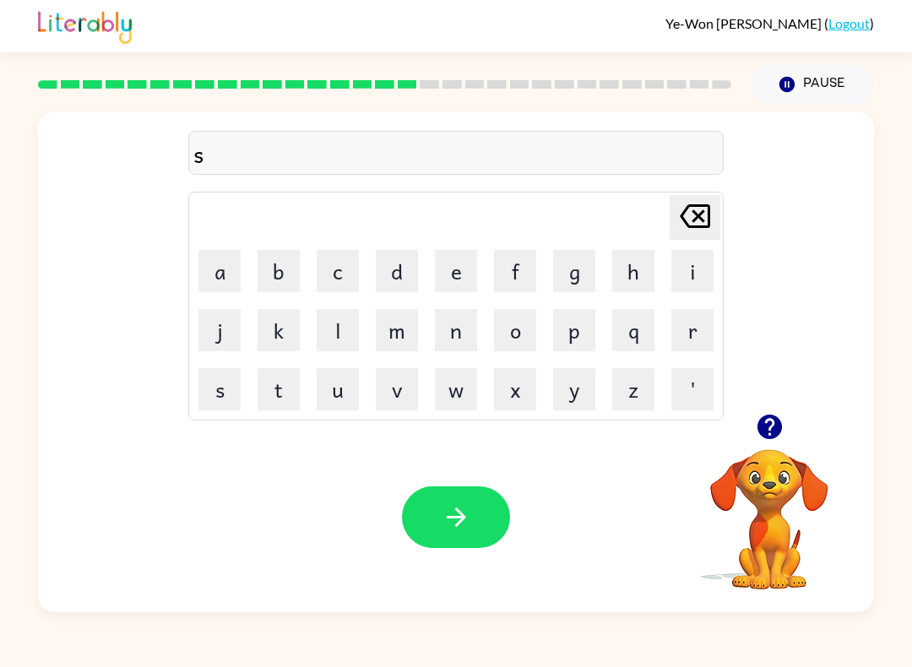
click at [587, 340] on button "p" at bounding box center [574, 330] width 42 height 42
click at [696, 261] on button "i" at bounding box center [693, 271] width 42 height 42
click at [455, 332] on button "n" at bounding box center [456, 330] width 42 height 42
click at [699, 257] on button "i" at bounding box center [693, 271] width 42 height 42
click at [461, 338] on button "n" at bounding box center [456, 330] width 42 height 42
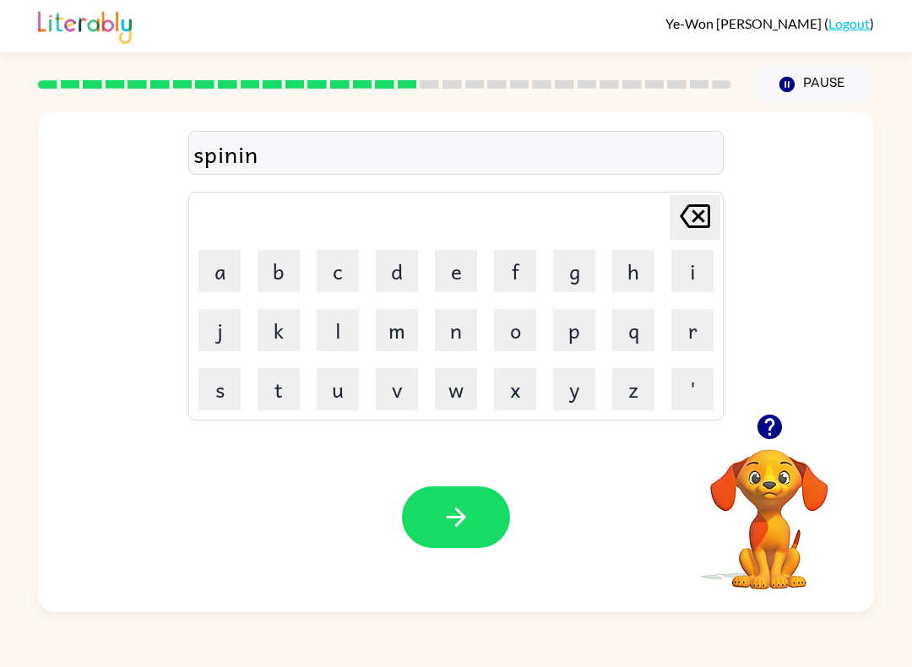
click at [582, 279] on button "g" at bounding box center [574, 271] width 42 height 42
click at [469, 525] on icon "button" at bounding box center [457, 518] width 30 height 30
click at [575, 275] on button "g" at bounding box center [574, 271] width 42 height 42
click at [698, 325] on button "r" at bounding box center [693, 330] width 42 height 42
click at [339, 391] on button "u" at bounding box center [338, 389] width 42 height 42
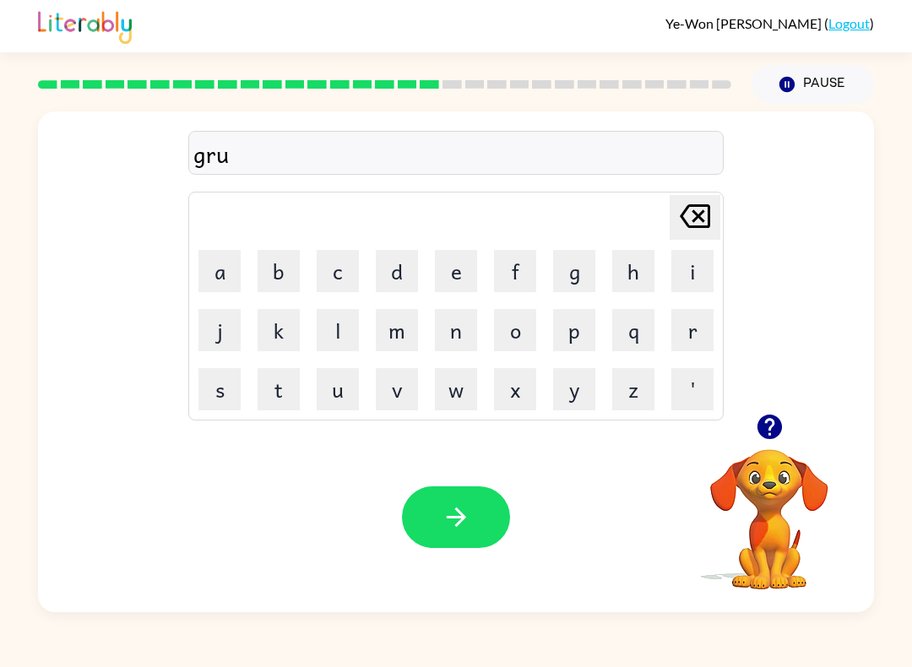
click at [397, 341] on button "m" at bounding box center [397, 330] width 42 height 42
click at [588, 338] on button "p" at bounding box center [574, 330] width 42 height 42
click at [684, 264] on button "i" at bounding box center [693, 271] width 42 height 42
click at [456, 278] on button "e" at bounding box center [456, 271] width 42 height 42
click at [207, 392] on button "s" at bounding box center [220, 389] width 42 height 42
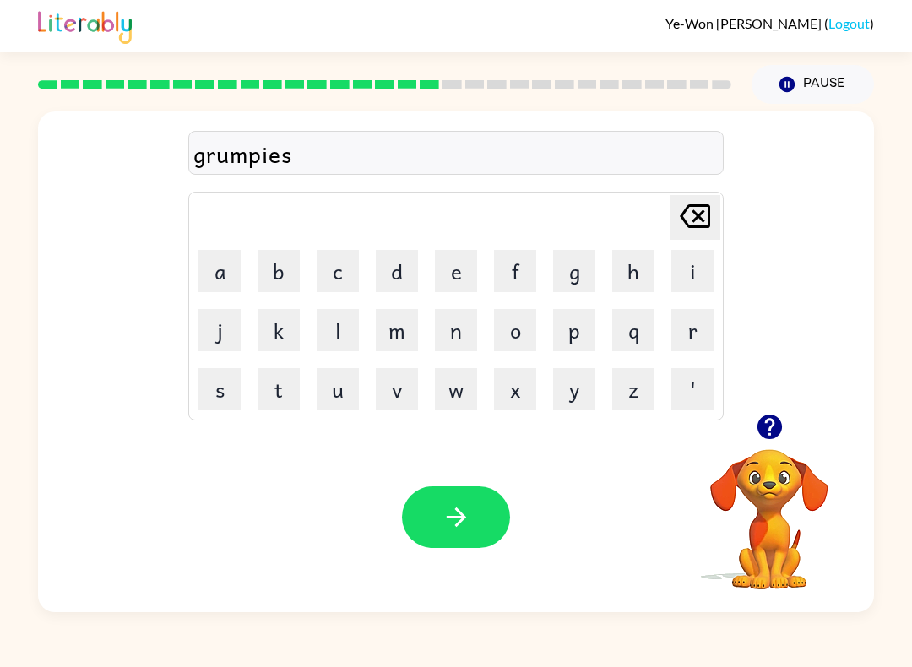
click at [277, 389] on button "t" at bounding box center [279, 389] width 42 height 42
click at [450, 510] on icon "button" at bounding box center [457, 518] width 30 height 30
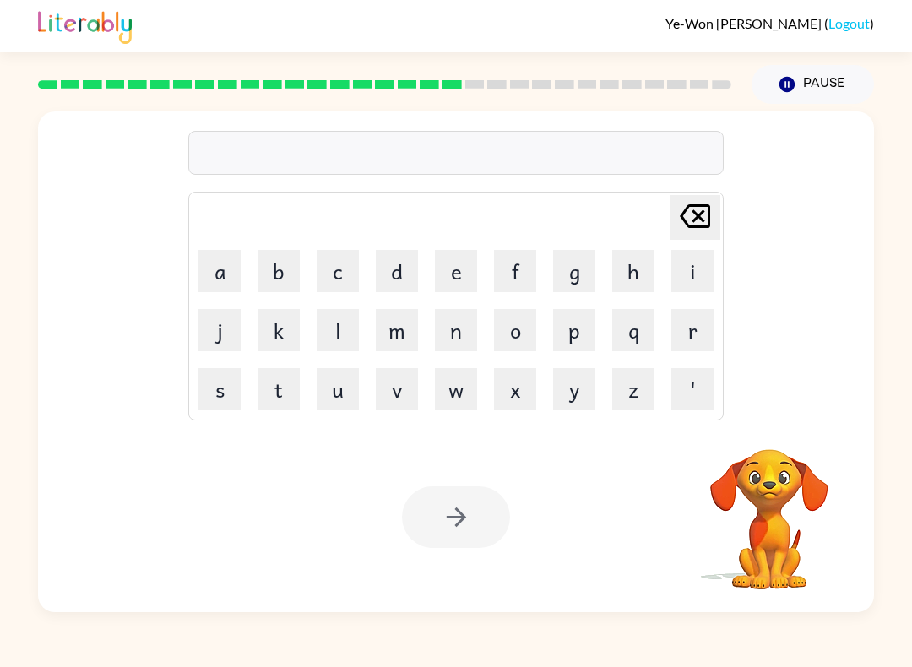
click at [712, 283] on button "i" at bounding box center [693, 271] width 42 height 42
click at [454, 328] on button "n" at bounding box center [456, 330] width 42 height 42
click at [340, 281] on button "c" at bounding box center [338, 271] width 42 height 42
click at [672, 326] on button "r" at bounding box center [693, 330] width 42 height 42
click at [459, 278] on button "e" at bounding box center [456, 271] width 42 height 42
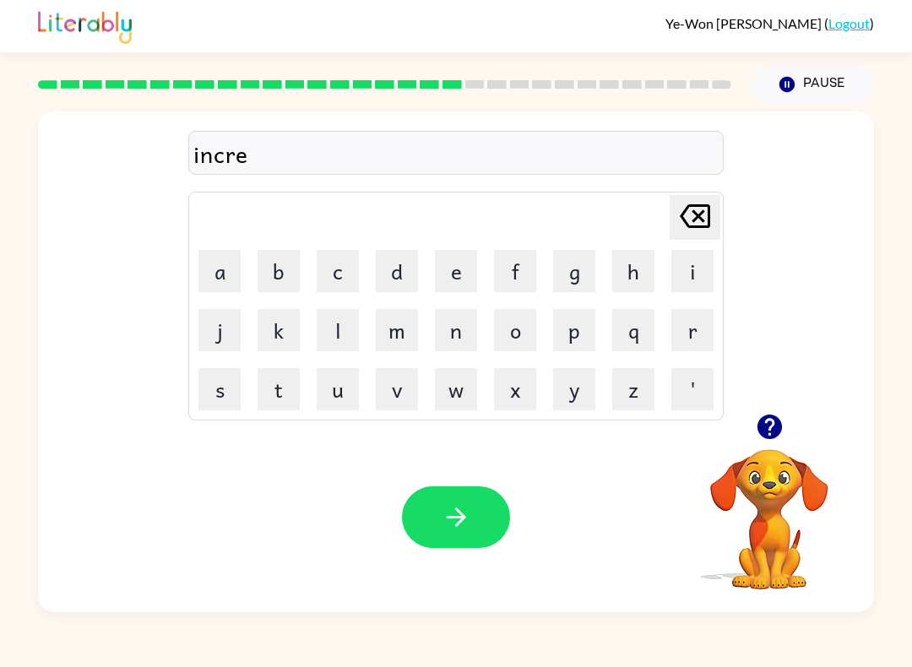
click at [396, 274] on button "d" at bounding box center [397, 271] width 42 height 42
click at [691, 270] on button "i" at bounding box center [693, 271] width 42 height 42
click at [283, 263] on button "b" at bounding box center [279, 271] width 42 height 42
click at [340, 348] on button "l" at bounding box center [338, 330] width 42 height 42
click at [457, 279] on button "e" at bounding box center [456, 271] width 42 height 42
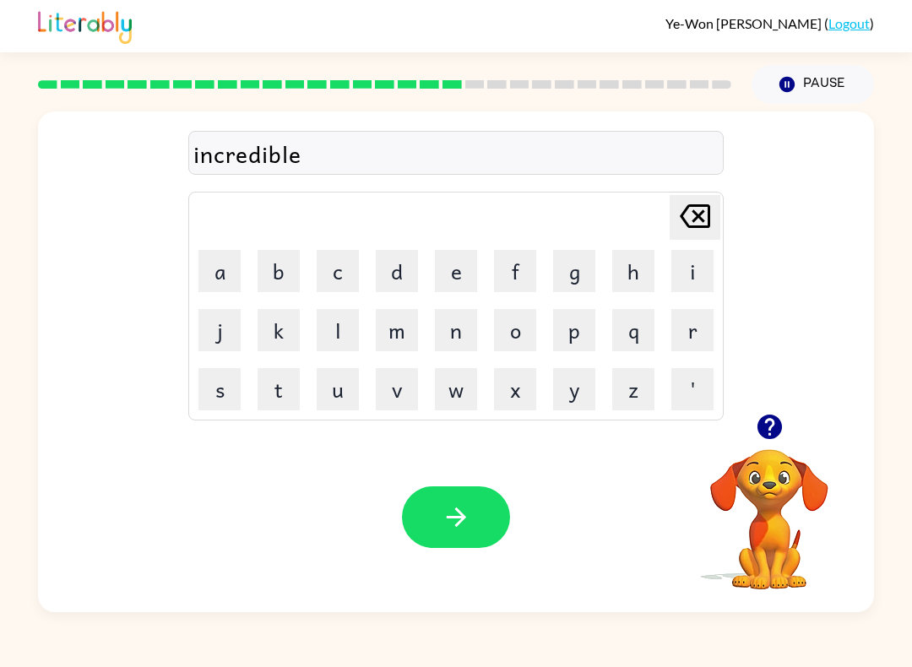
click at [427, 521] on button "button" at bounding box center [456, 518] width 108 height 62
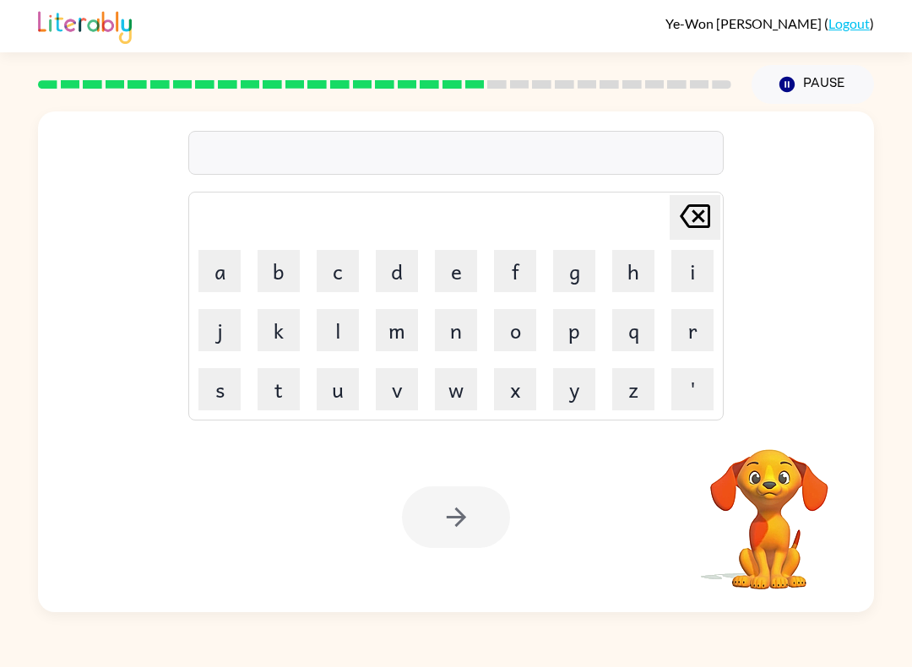
click at [342, 344] on button "l" at bounding box center [338, 330] width 42 height 42
click at [701, 263] on button "i" at bounding box center [693, 271] width 42 height 42
click at [240, 379] on button "s" at bounding box center [220, 389] width 42 height 42
click at [455, 271] on button "e" at bounding box center [456, 271] width 42 height 42
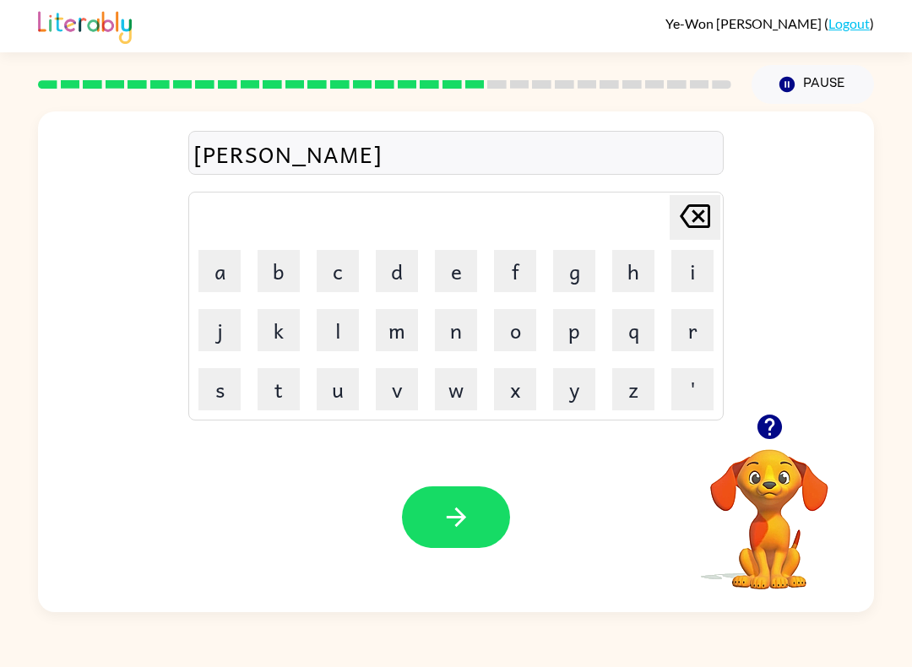
click at [463, 335] on button "n" at bounding box center [456, 330] width 42 height 42
click at [458, 274] on button "e" at bounding box center [456, 271] width 42 height 42
click at [401, 270] on button "d" at bounding box center [397, 271] width 42 height 42
click at [431, 497] on button "button" at bounding box center [456, 518] width 108 height 62
click at [792, 509] on video "Your browser must support playing .mp4 files to use Literably. Please try using…" at bounding box center [769, 507] width 169 height 169
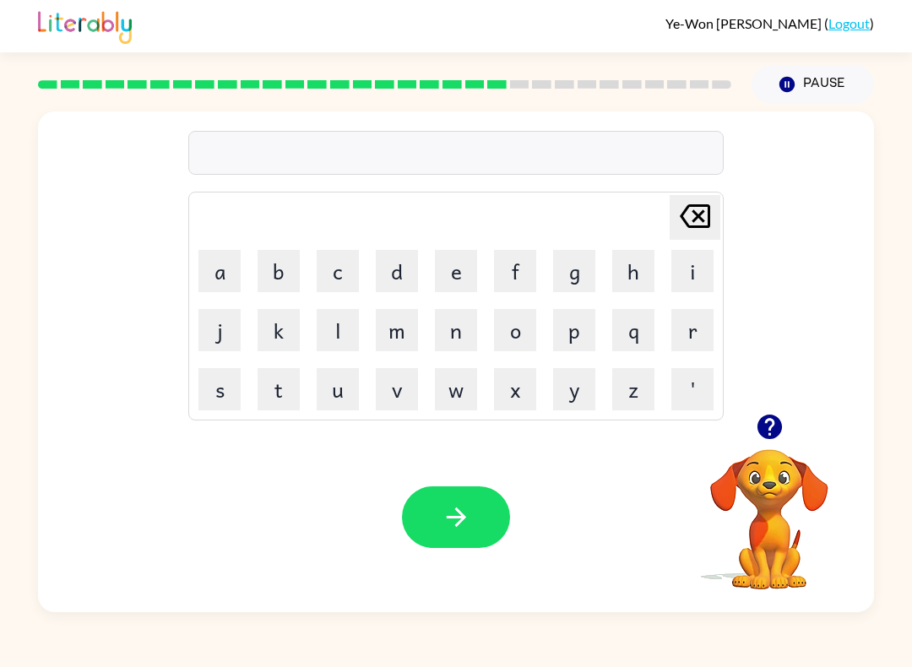
click at [792, 509] on video "Your browser must support playing .mp4 files to use Literably. Please try using…" at bounding box center [769, 507] width 169 height 169
click at [792, 495] on video "Your browser must support playing .mp4 files to use Literably. Please try using…" at bounding box center [769, 507] width 169 height 169
click at [472, 527] on button "button" at bounding box center [456, 518] width 108 height 62
click at [453, 336] on button "n" at bounding box center [456, 330] width 42 height 42
click at [535, 339] on button "o" at bounding box center [515, 330] width 42 height 42
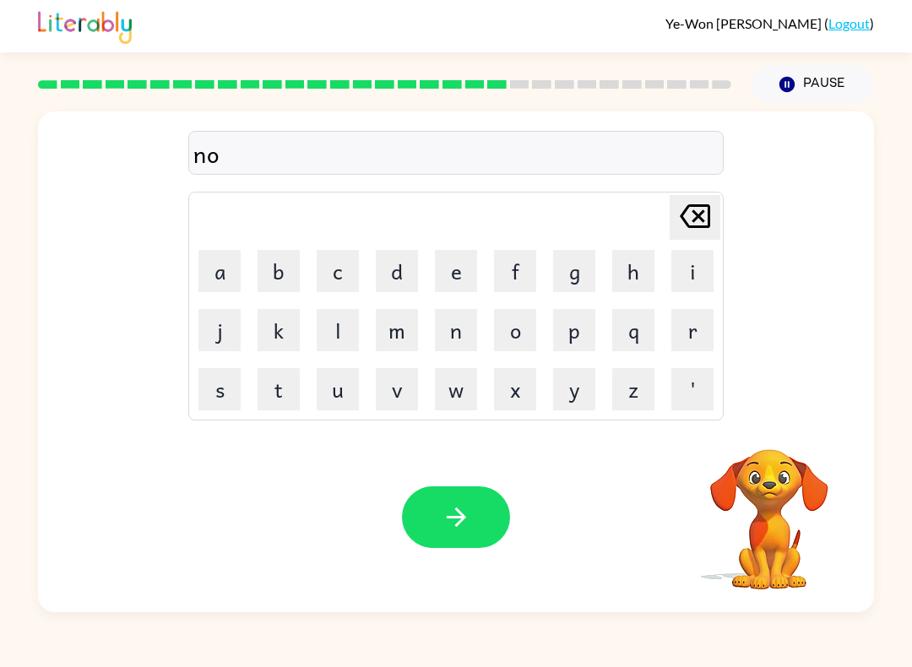
click at [399, 332] on button "m" at bounding box center [397, 330] width 42 height 42
click at [700, 266] on button "i" at bounding box center [693, 271] width 42 height 42
click at [456, 336] on button "n" at bounding box center [456, 330] width 42 height 42
click at [239, 272] on button "a" at bounding box center [220, 271] width 42 height 42
click at [287, 386] on button "t" at bounding box center [279, 389] width 42 height 42
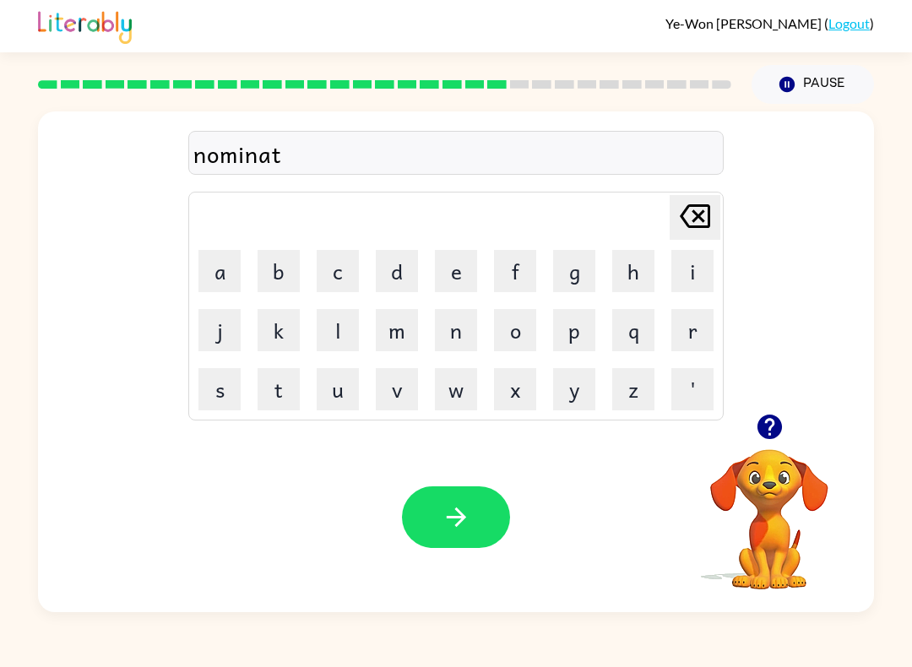
click at [231, 267] on button "a" at bounding box center [220, 271] width 42 height 42
click at [286, 386] on button "t" at bounding box center [279, 389] width 42 height 42
click at [472, 271] on button "e" at bounding box center [456, 271] width 42 height 42
click at [451, 507] on icon "button" at bounding box center [457, 518] width 30 height 30
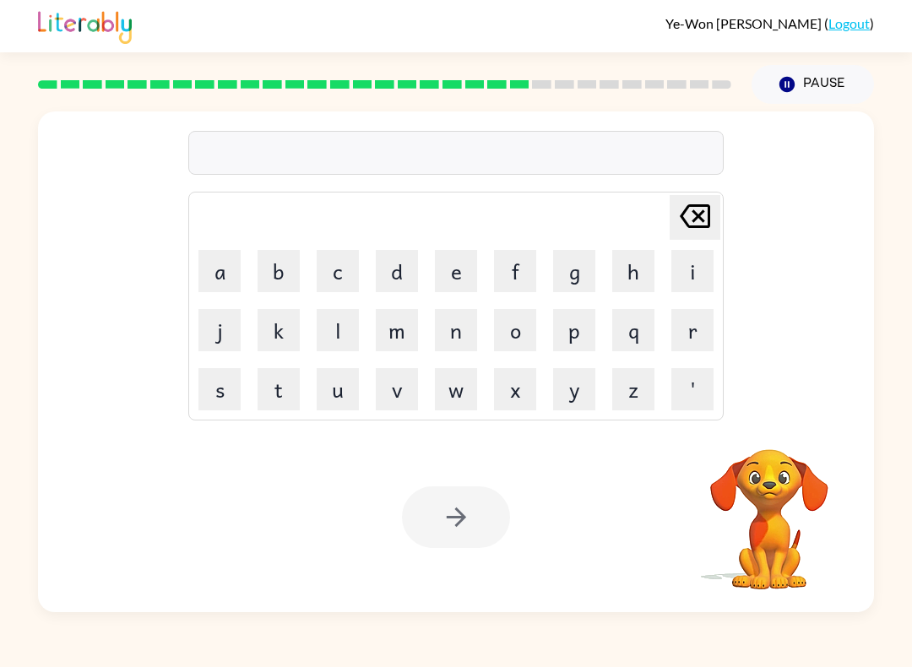
click at [227, 396] on button "s" at bounding box center [220, 389] width 42 height 42
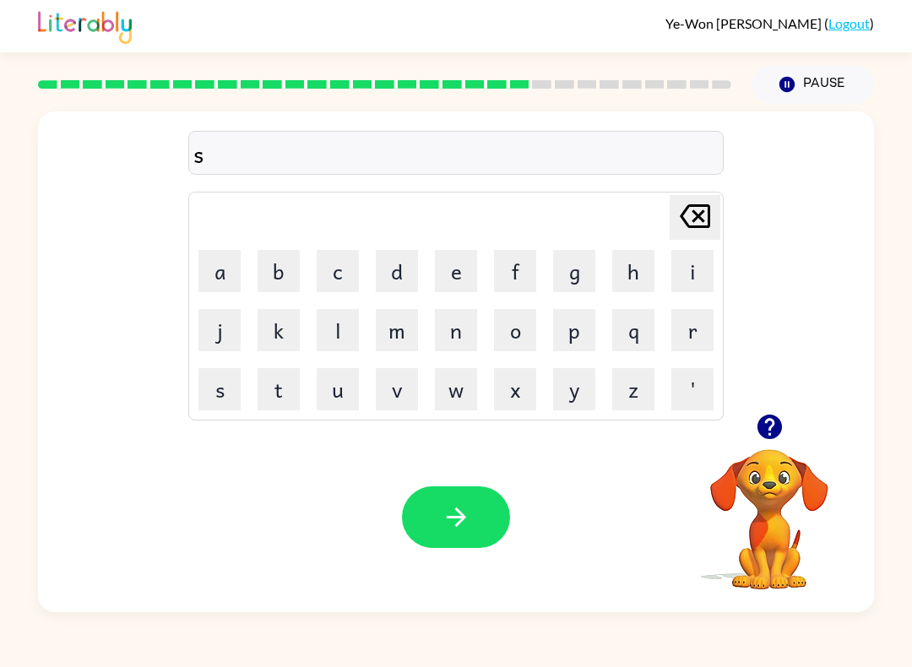
click at [522, 344] on button "o" at bounding box center [515, 330] width 42 height 42
click at [521, 344] on button "o" at bounding box center [515, 330] width 42 height 42
click at [568, 343] on button "p" at bounding box center [574, 330] width 42 height 42
click at [470, 520] on icon "button" at bounding box center [457, 518] width 30 height 30
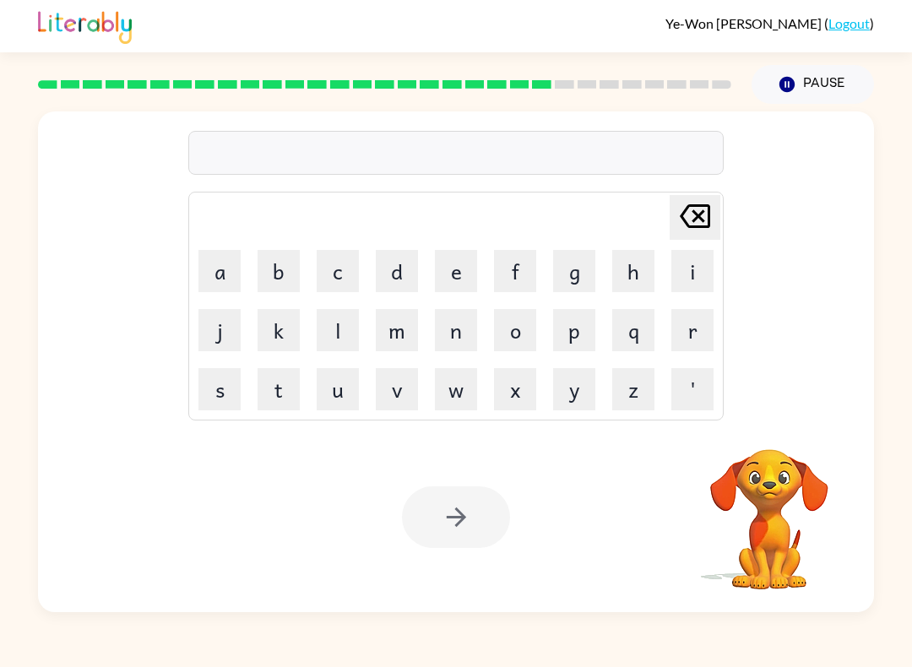
click at [450, 399] on button "w" at bounding box center [456, 389] width 42 height 42
click at [219, 268] on button "a" at bounding box center [220, 271] width 42 height 42
click at [691, 333] on button "r" at bounding box center [693, 330] width 42 height 42
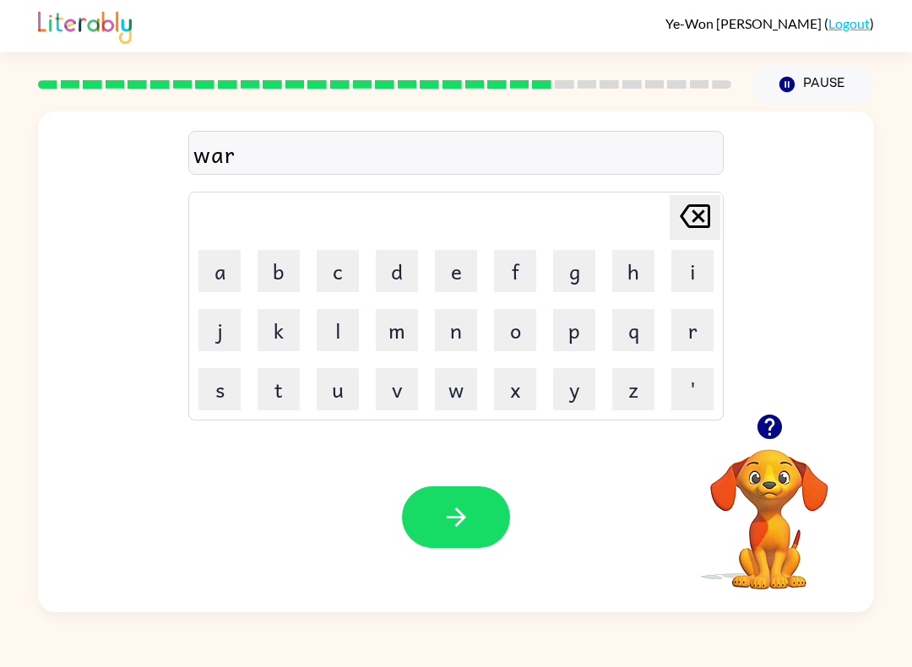
click at [399, 274] on button "d" at bounding box center [397, 271] width 42 height 42
click at [576, 395] on button "y" at bounding box center [574, 389] width 42 height 42
click at [467, 502] on button "button" at bounding box center [456, 518] width 108 height 62
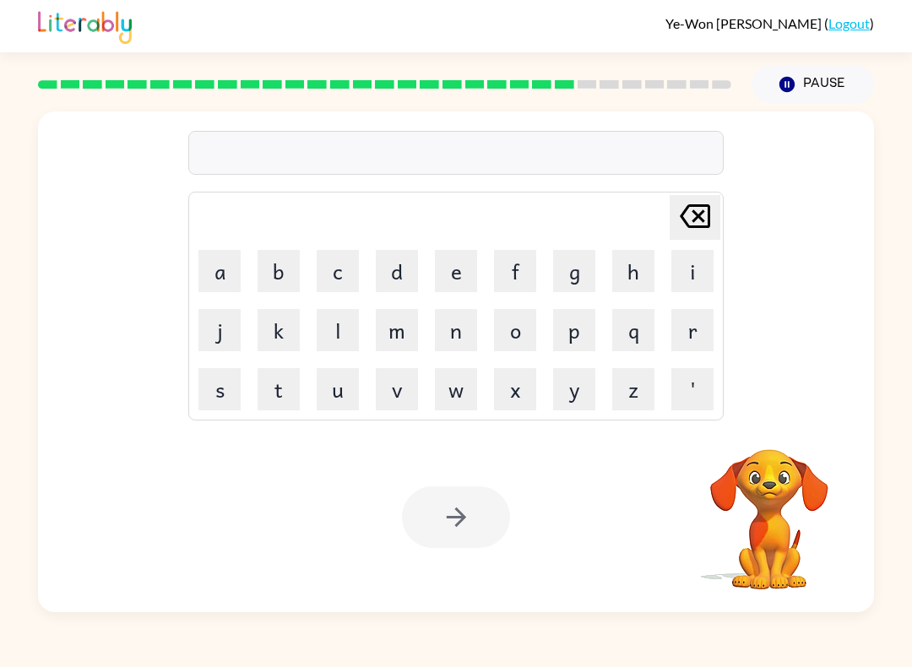
click at [692, 333] on button "r" at bounding box center [693, 330] width 42 height 42
click at [460, 278] on button "e" at bounding box center [456, 271] width 42 height 42
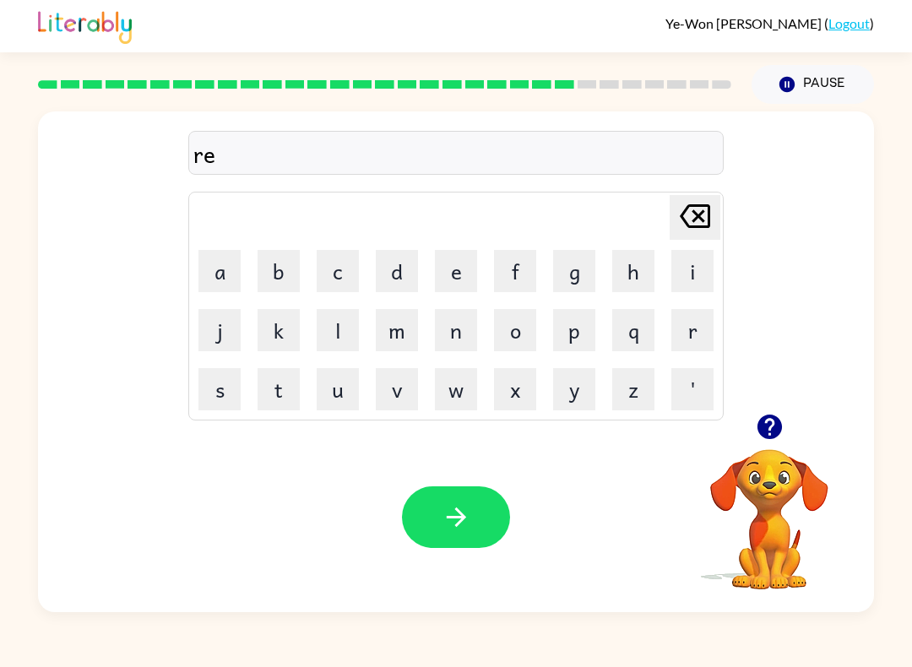
click at [342, 322] on button "l" at bounding box center [338, 330] width 42 height 42
click at [227, 264] on button "a" at bounding box center [220, 271] width 42 height 42
click at [286, 390] on button "t" at bounding box center [279, 389] width 42 height 42
click at [458, 275] on button "e" at bounding box center [456, 271] width 42 height 42
click at [390, 270] on button "d" at bounding box center [397, 271] width 42 height 42
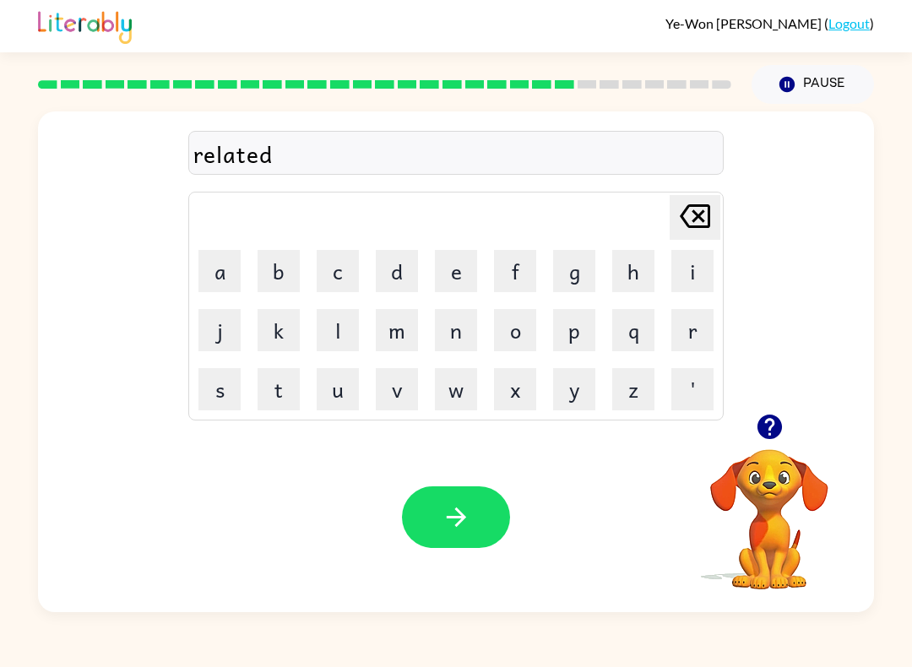
click at [474, 517] on button "button" at bounding box center [456, 518] width 108 height 62
click at [685, 273] on button "i" at bounding box center [693, 271] width 42 height 42
click at [288, 392] on button "t" at bounding box center [279, 389] width 42 height 42
click at [287, 392] on button "t" at bounding box center [279, 389] width 42 height 42
click at [448, 279] on button "e" at bounding box center [456, 271] width 42 height 42
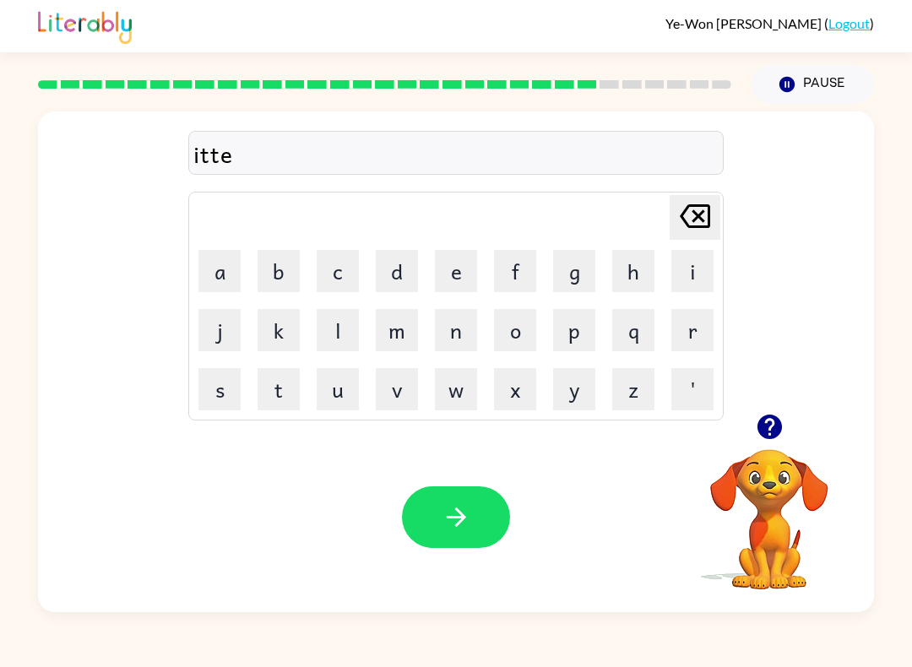
click at [455, 340] on button "n" at bounding box center [456, 330] width 42 height 42
click at [455, 269] on button "e" at bounding box center [456, 271] width 42 height 42
click at [411, 270] on button "d" at bounding box center [397, 271] width 42 height 42
click at [697, 220] on icon at bounding box center [695, 216] width 30 height 24
click at [696, 219] on icon at bounding box center [695, 216] width 30 height 24
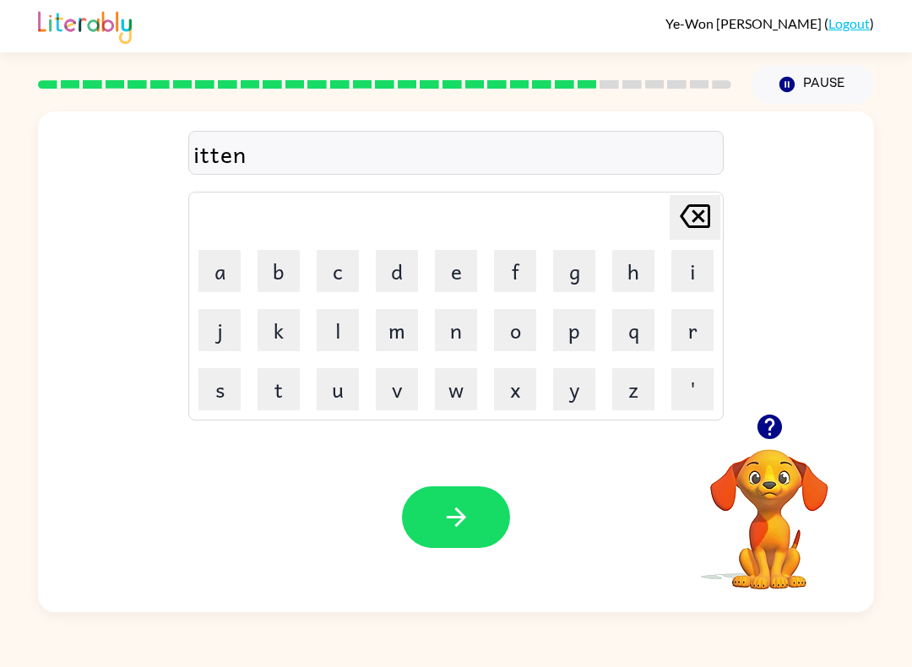
click at [698, 224] on icon "[PERSON_NAME] last character input" at bounding box center [695, 216] width 41 height 41
click at [700, 226] on icon "[PERSON_NAME] last character input" at bounding box center [695, 216] width 41 height 41
click at [699, 225] on icon "[PERSON_NAME] last character input" at bounding box center [695, 216] width 41 height 41
click at [695, 229] on icon "[PERSON_NAME] last character input" at bounding box center [695, 216] width 41 height 41
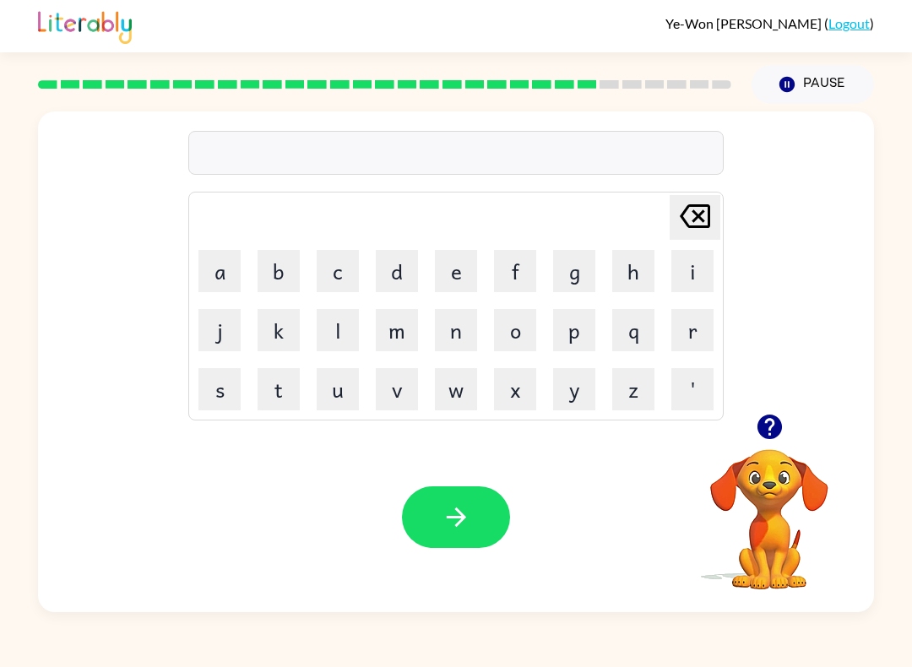
click at [694, 228] on icon at bounding box center [695, 216] width 30 height 24
click at [295, 328] on button "k" at bounding box center [279, 330] width 42 height 42
click at [699, 273] on button "i" at bounding box center [693, 271] width 42 height 42
click at [291, 392] on button "t" at bounding box center [279, 389] width 42 height 42
click at [290, 391] on button "t" at bounding box center [279, 389] width 42 height 42
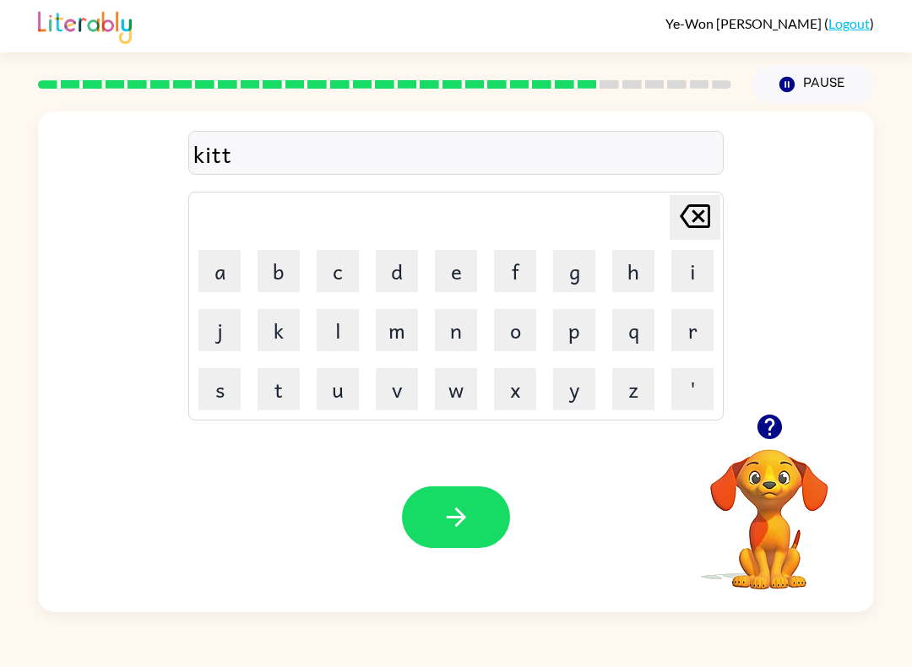
click at [460, 279] on button "e" at bounding box center [456, 271] width 42 height 42
click at [460, 336] on button "n" at bounding box center [456, 330] width 42 height 42
click at [431, 514] on button "button" at bounding box center [456, 518] width 108 height 62
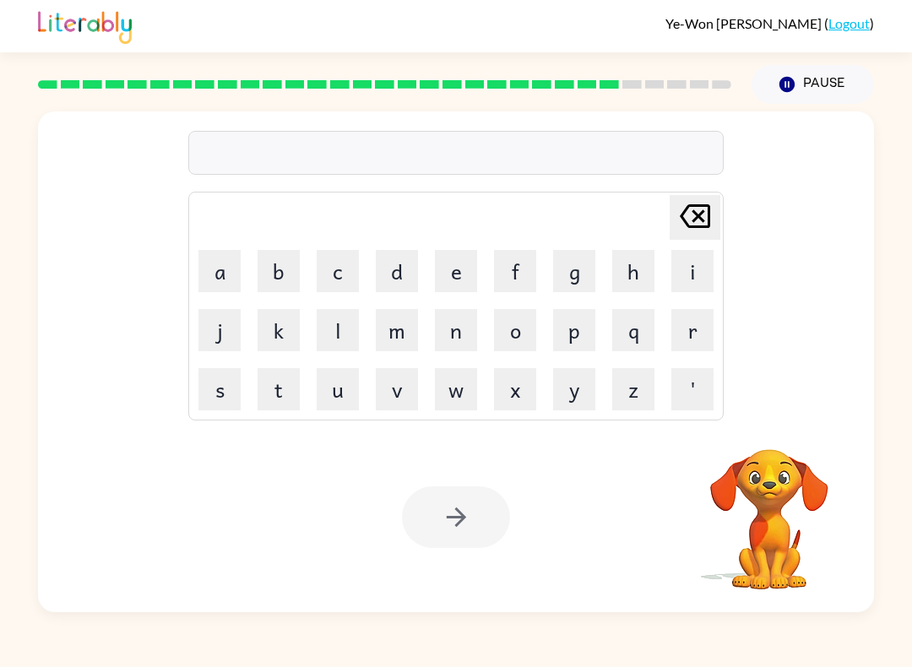
click at [400, 286] on button "d" at bounding box center [397, 271] width 42 height 42
click at [476, 281] on button "e" at bounding box center [456, 271] width 42 height 42
click at [590, 332] on button "p" at bounding box center [574, 330] width 42 height 42
click at [231, 264] on button "a" at bounding box center [220, 271] width 42 height 42
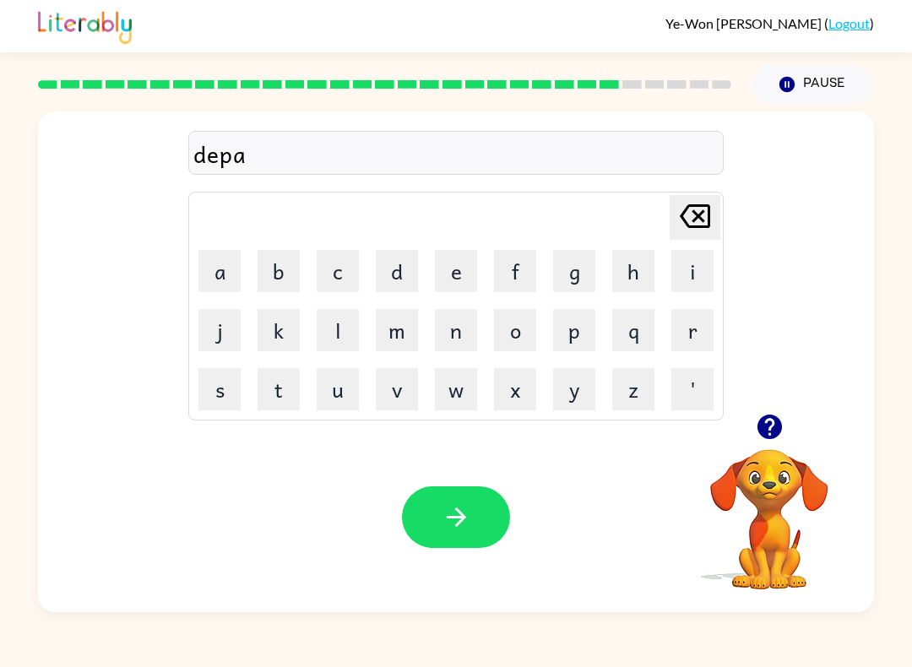
click at [291, 384] on button "t" at bounding box center [279, 389] width 42 height 42
click at [393, 344] on button "m" at bounding box center [397, 330] width 42 height 42
click at [464, 257] on button "e" at bounding box center [456, 271] width 42 height 42
click at [460, 337] on button "n" at bounding box center [456, 330] width 42 height 42
click at [289, 377] on button "t" at bounding box center [279, 389] width 42 height 42
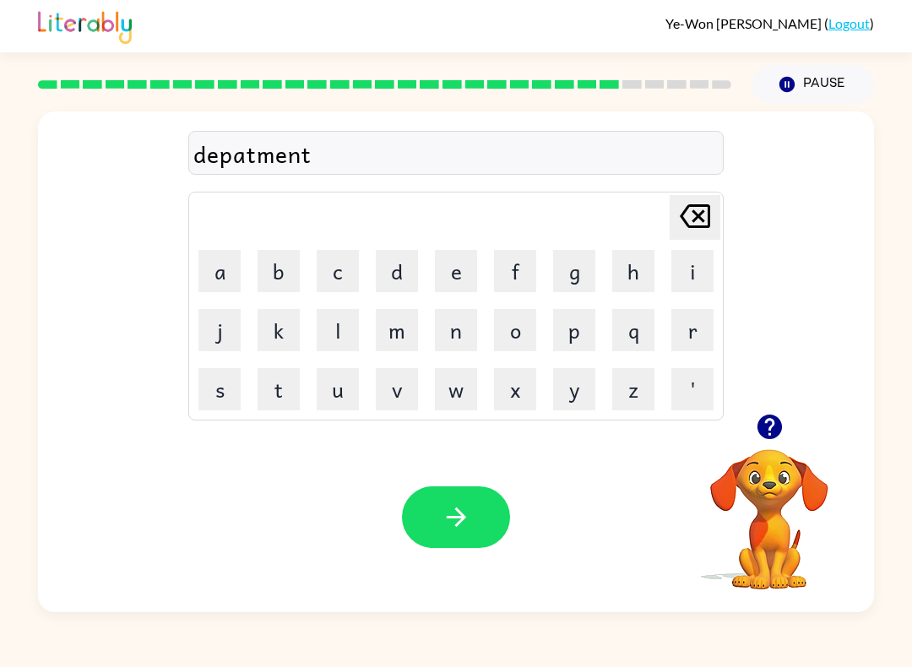
click at [431, 484] on div "Your browser must support playing .mp4 files to use Literably. Please try using…" at bounding box center [456, 517] width 836 height 190
click at [454, 526] on icon "button" at bounding box center [457, 518] width 30 height 30
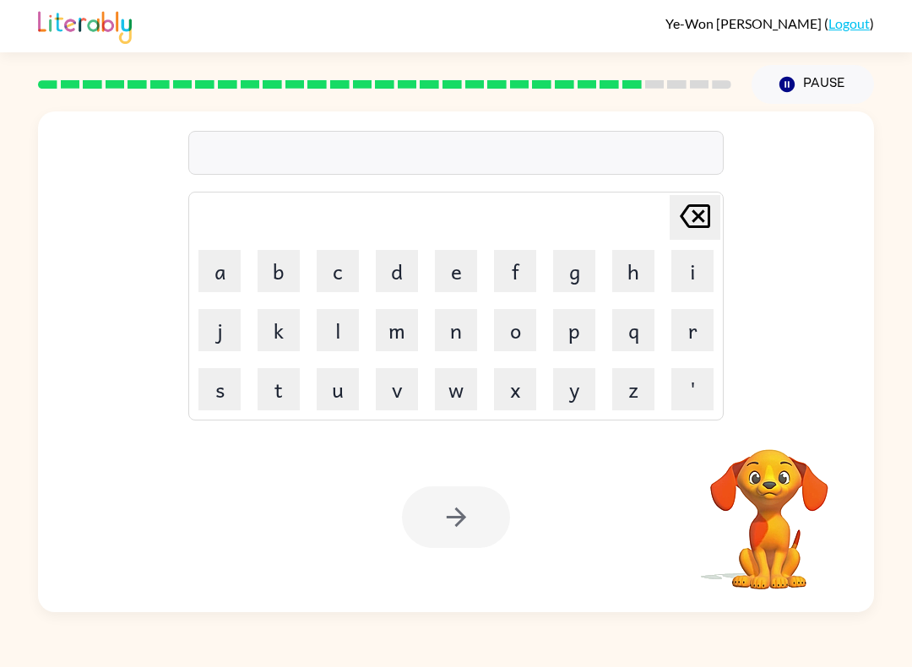
click at [213, 400] on button "s" at bounding box center [220, 389] width 42 height 42
click at [342, 326] on button "l" at bounding box center [338, 330] width 42 height 42
click at [240, 254] on button "a" at bounding box center [220, 271] width 42 height 42
click at [280, 395] on button "t" at bounding box center [279, 389] width 42 height 42
click at [453, 272] on button "e" at bounding box center [456, 271] width 42 height 42
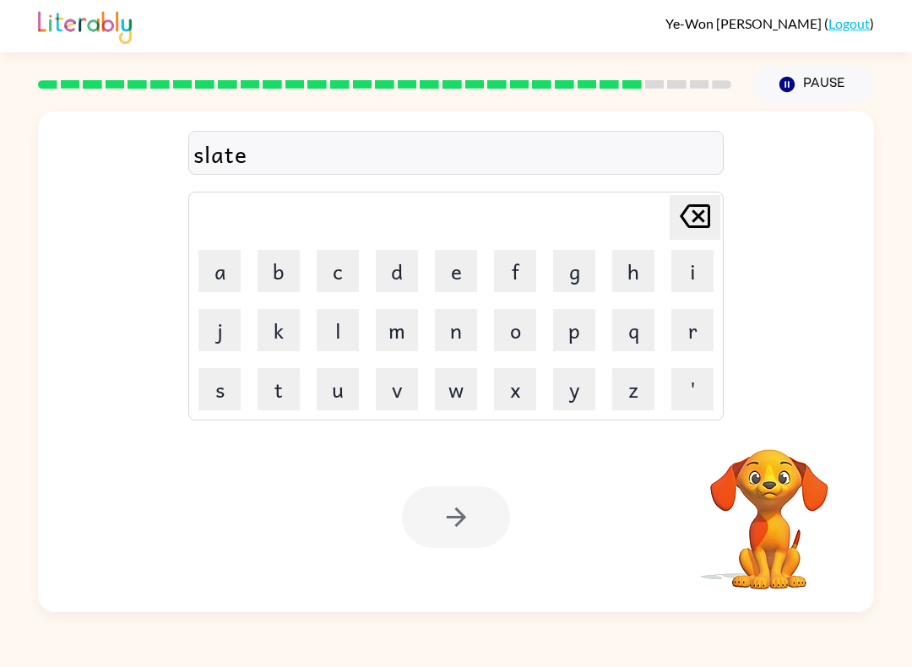
click at [444, 498] on div at bounding box center [456, 518] width 108 height 62
click at [427, 514] on button "button" at bounding box center [456, 518] width 108 height 62
click at [443, 512] on div at bounding box center [456, 518] width 108 height 62
click at [337, 394] on button "u" at bounding box center [338, 389] width 42 height 42
click at [453, 347] on button "n" at bounding box center [456, 330] width 42 height 42
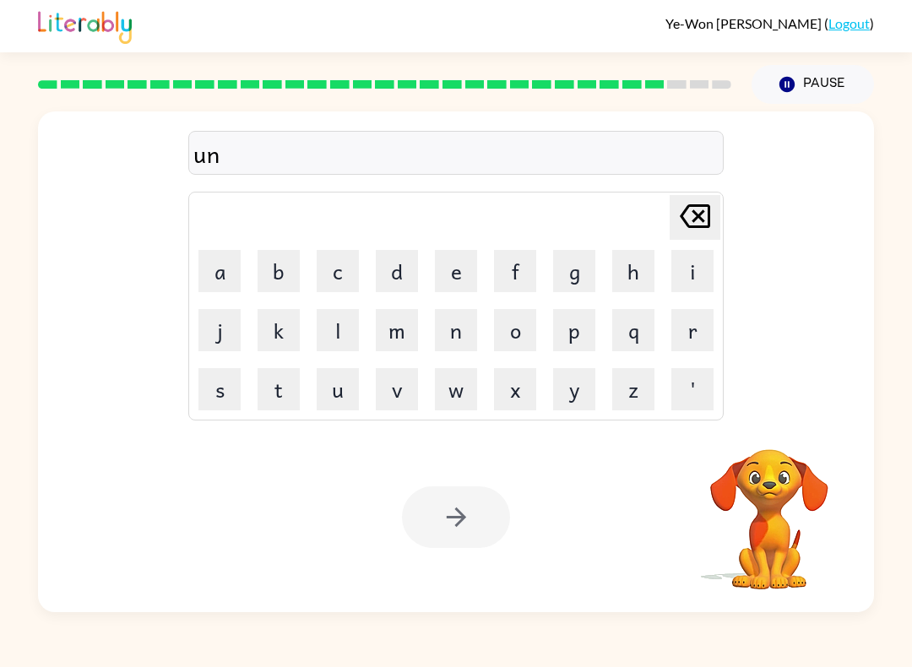
click at [704, 267] on button "i" at bounding box center [693, 271] width 42 height 42
click at [407, 402] on button "v" at bounding box center [397, 389] width 42 height 42
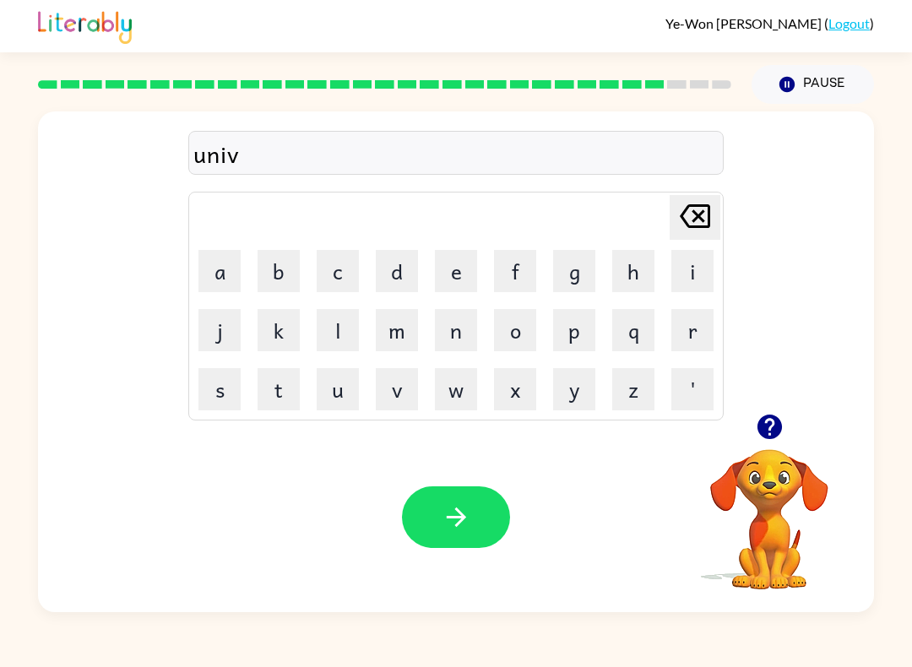
click at [460, 275] on button "e" at bounding box center [456, 271] width 42 height 42
click at [709, 328] on button "r" at bounding box center [693, 330] width 42 height 42
click at [216, 402] on button "s" at bounding box center [220, 389] width 42 height 42
click at [682, 280] on button "i" at bounding box center [693, 271] width 42 height 42
click at [208, 266] on button "a" at bounding box center [220, 271] width 42 height 42
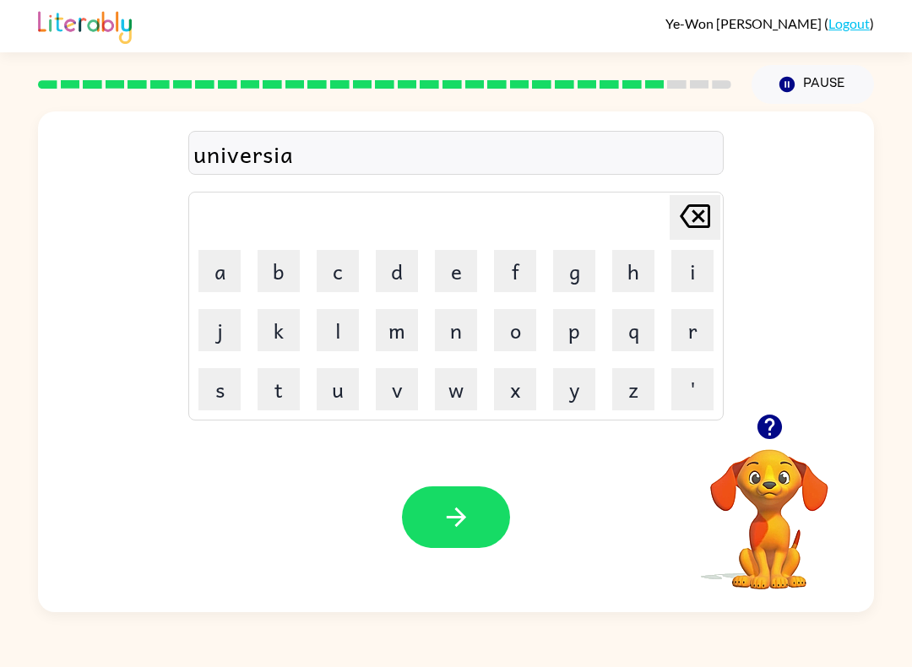
click at [335, 337] on button "l" at bounding box center [338, 330] width 42 height 42
click at [485, 512] on button "button" at bounding box center [456, 518] width 108 height 62
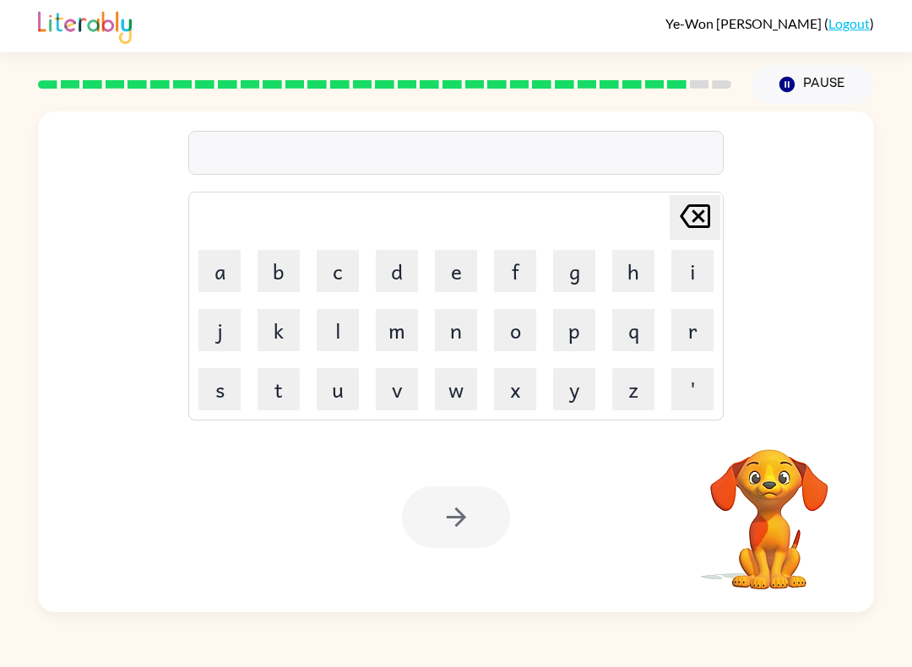
click at [216, 404] on button "s" at bounding box center [220, 389] width 42 height 42
click at [687, 276] on button "i" at bounding box center [693, 271] width 42 height 42
click at [341, 330] on button "l" at bounding box center [338, 330] width 42 height 42
click at [416, 397] on button "v" at bounding box center [397, 389] width 42 height 42
click at [456, 277] on button "e" at bounding box center [456, 271] width 42 height 42
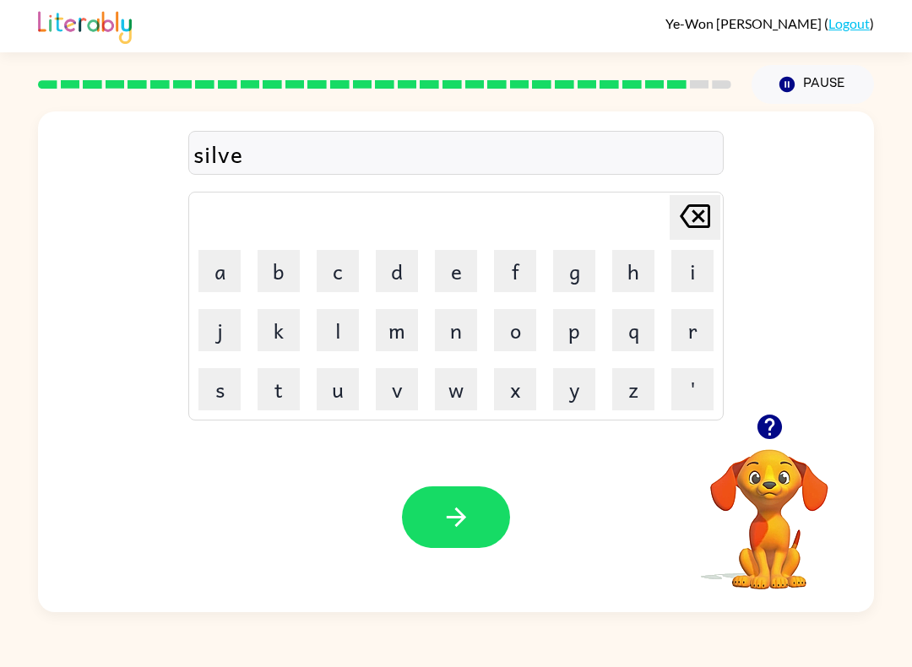
click at [691, 331] on button "r" at bounding box center [693, 330] width 42 height 42
click at [465, 400] on button "w" at bounding box center [456, 389] width 42 height 42
click at [441, 280] on button "e" at bounding box center [456, 271] width 42 height 42
click at [687, 330] on button "r" at bounding box center [693, 330] width 42 height 42
click at [459, 274] on button "e" at bounding box center [456, 271] width 42 height 42
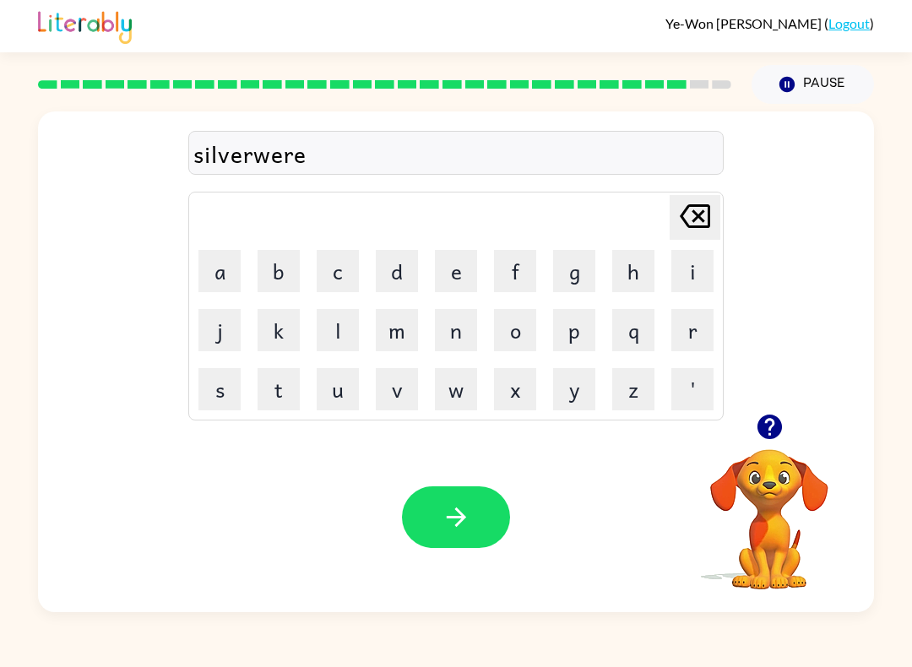
click at [467, 514] on icon "button" at bounding box center [457, 518] width 30 height 30
click at [465, 280] on button "e" at bounding box center [456, 271] width 42 height 42
click at [454, 328] on button "n" at bounding box center [456, 330] width 42 height 42
click at [336, 266] on button "c" at bounding box center [338, 271] width 42 height 42
click at [533, 329] on button "o" at bounding box center [515, 330] width 42 height 42
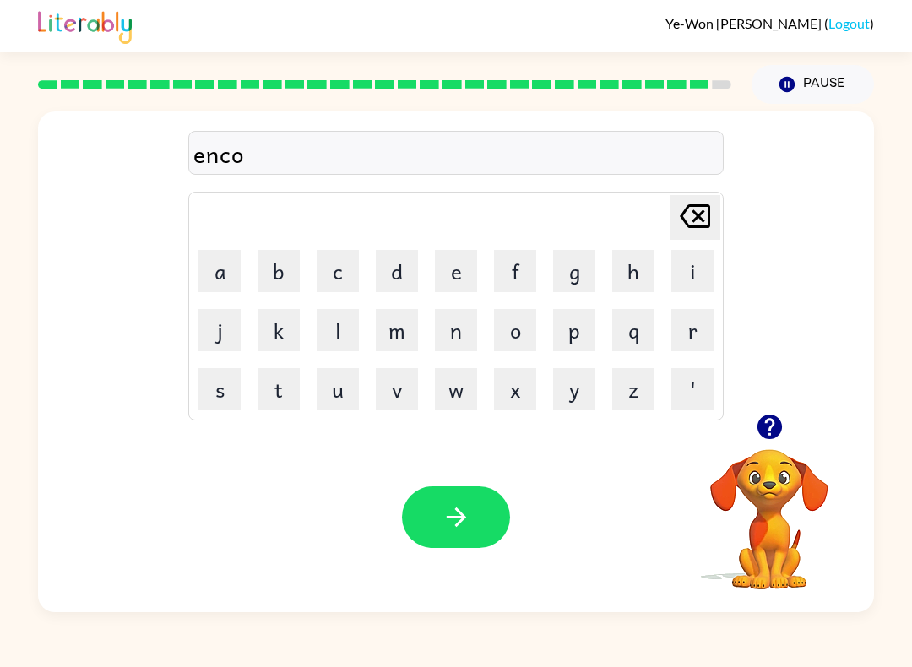
click at [319, 393] on button "u" at bounding box center [338, 389] width 42 height 42
click at [465, 319] on button "n" at bounding box center [456, 330] width 42 height 42
click at [276, 393] on button "t" at bounding box center [279, 389] width 42 height 42
click at [455, 281] on button "e" at bounding box center [456, 271] width 42 height 42
click at [696, 324] on button "r" at bounding box center [693, 330] width 42 height 42
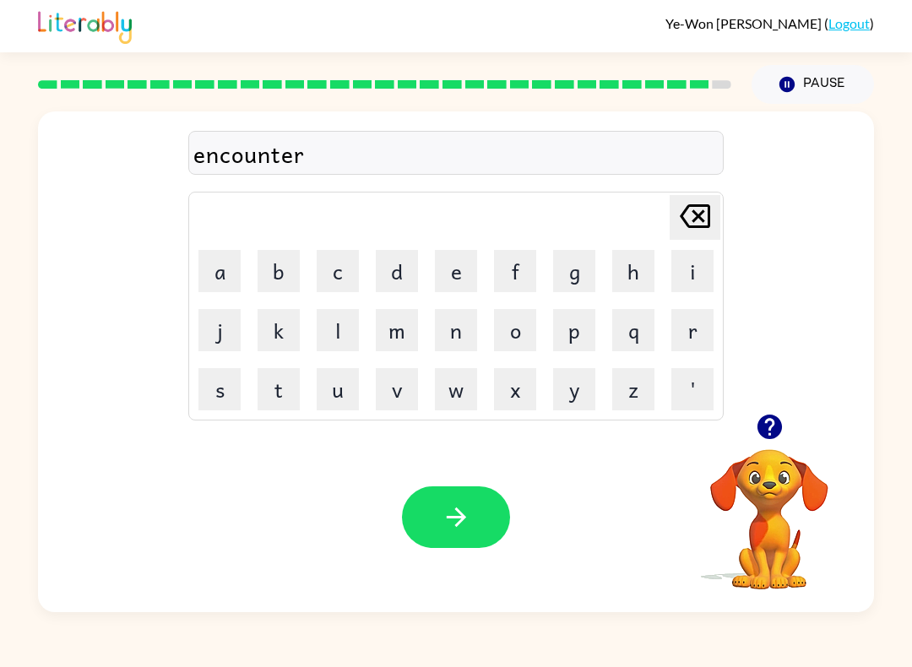
click at [485, 532] on button "button" at bounding box center [456, 518] width 108 height 62
